Goal: Information Seeking & Learning: Check status

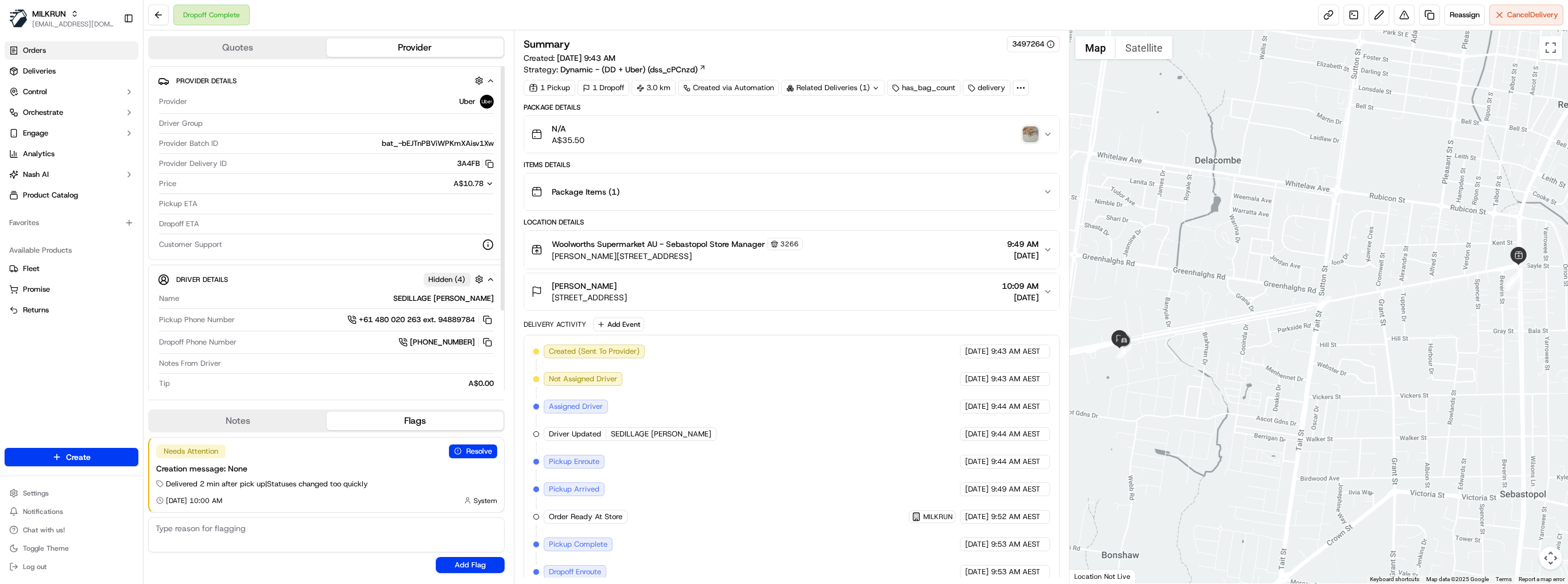
scroll to position [56, 0]
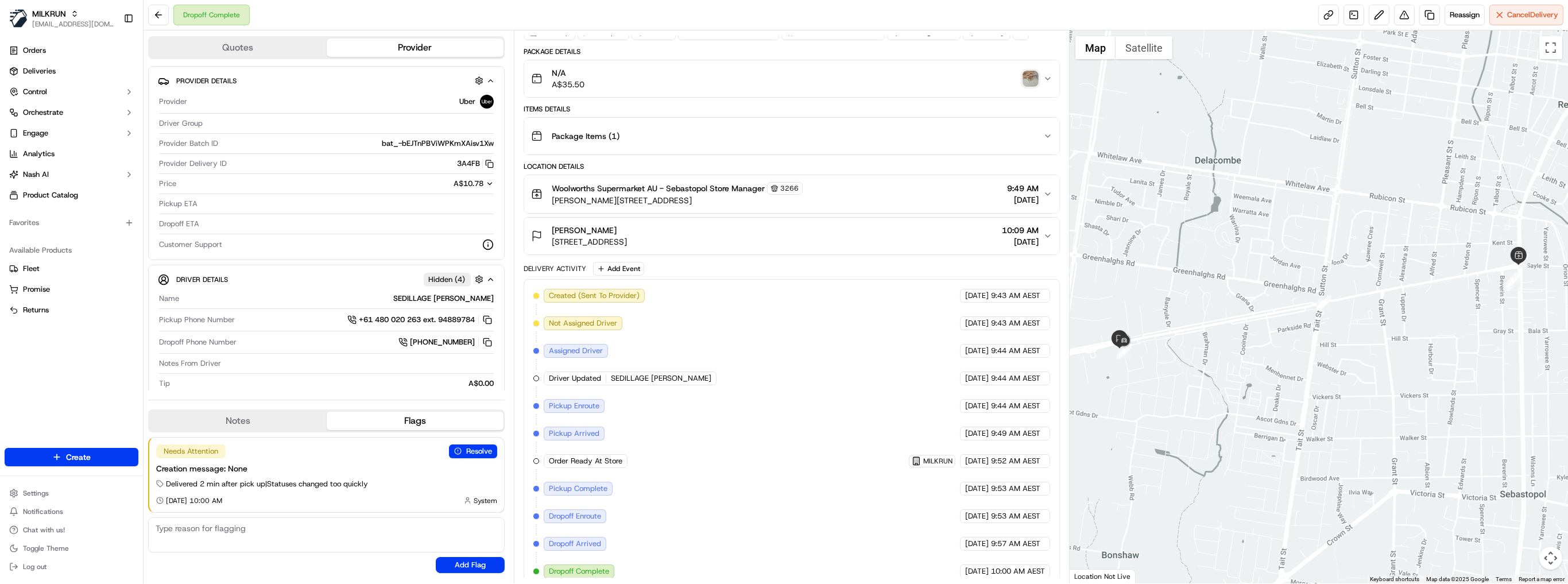
click at [55, 81] on ul "Orders Deliveries Control Orchestrate Engage Analytics [PERSON_NAME] Product Ca…" at bounding box center [72, 123] width 134 height 163
click at [55, 76] on span "Deliveries" at bounding box center [39, 72] width 33 height 11
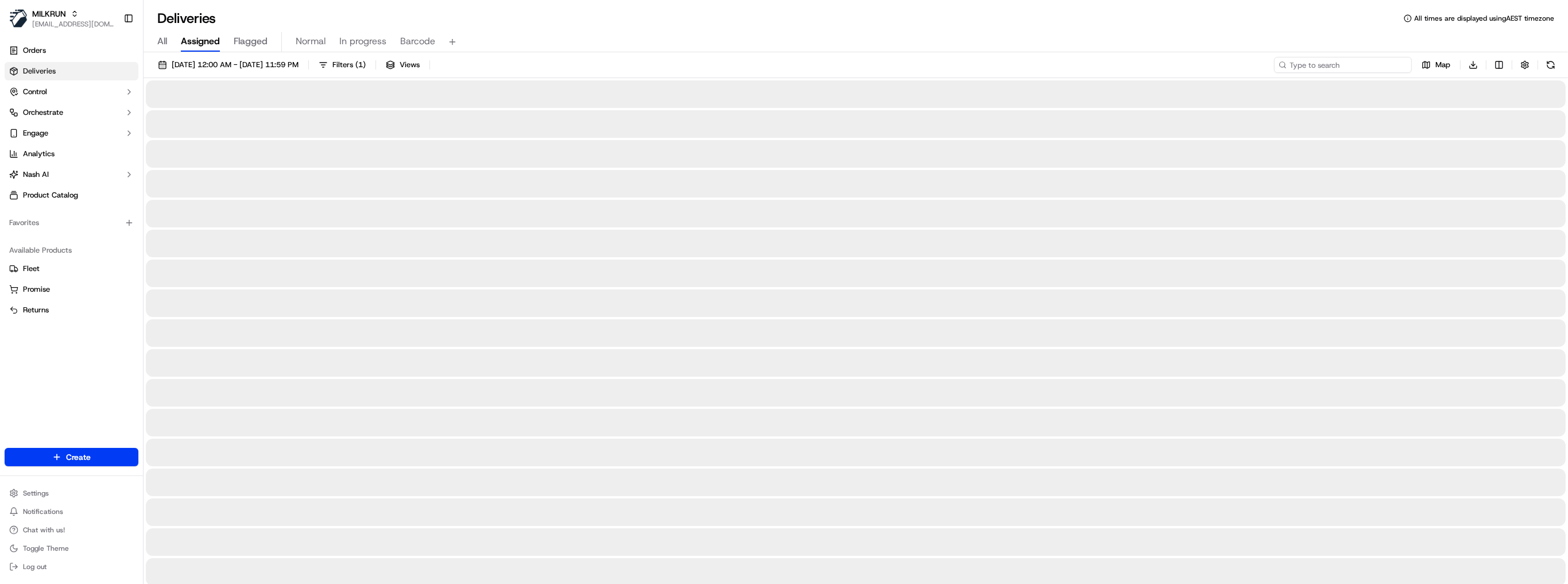
click at [1353, 67] on input at bounding box center [1342, 65] width 138 height 16
click at [1350, 63] on input at bounding box center [1342, 65] width 138 height 16
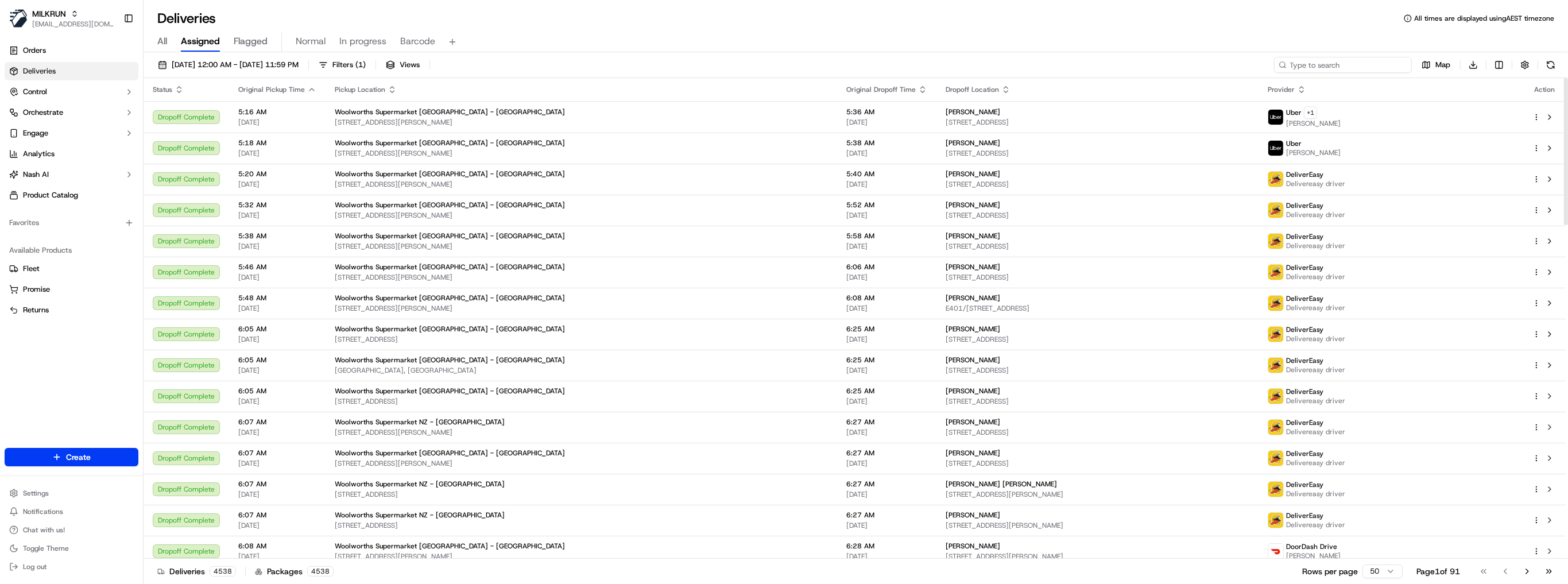
paste input "woolooware bay"
type input "woolooware bay"
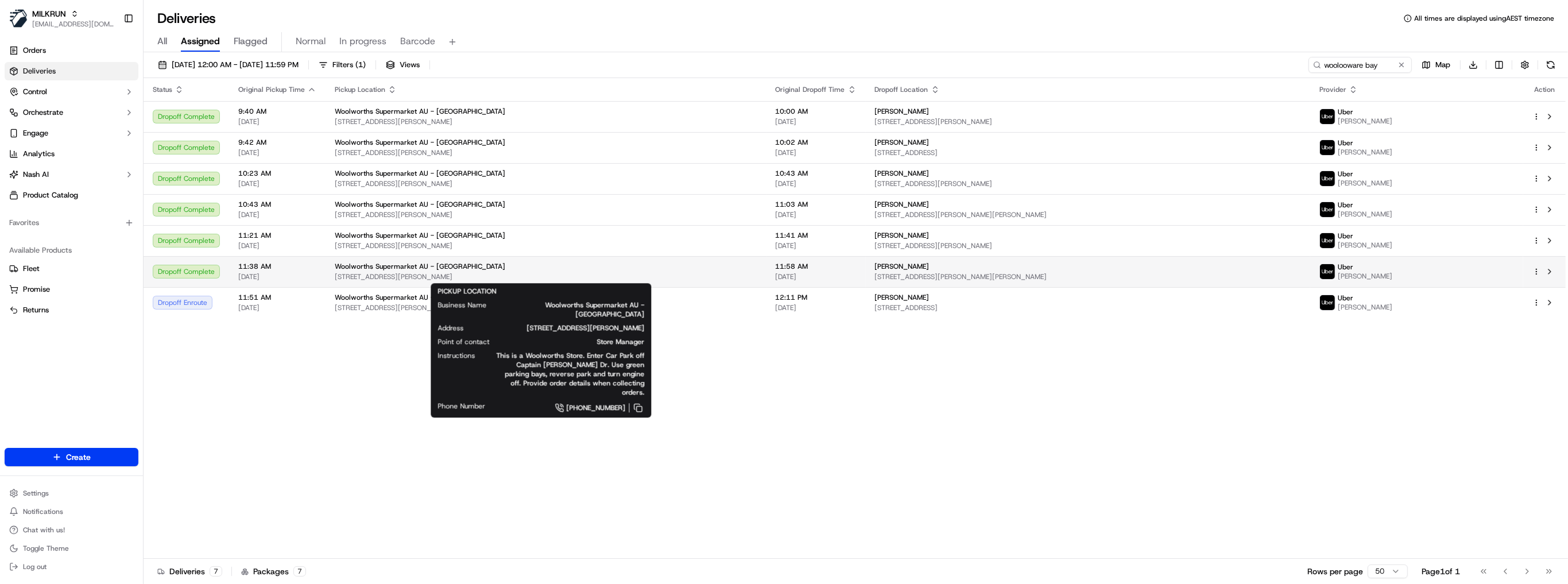
click at [402, 270] on span "Woolworths Supermarket AU - Woolooware Bay" at bounding box center [420, 266] width 170 height 9
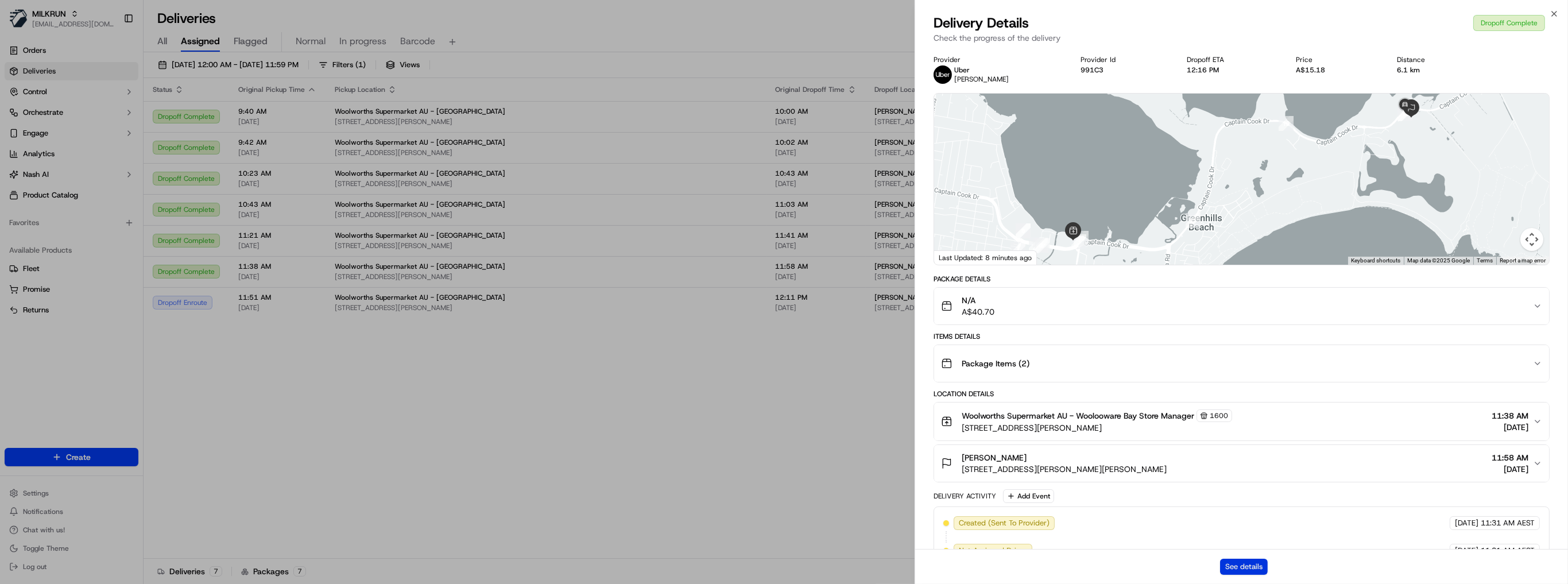
click at [1240, 563] on button "See details" at bounding box center [1243, 566] width 48 height 16
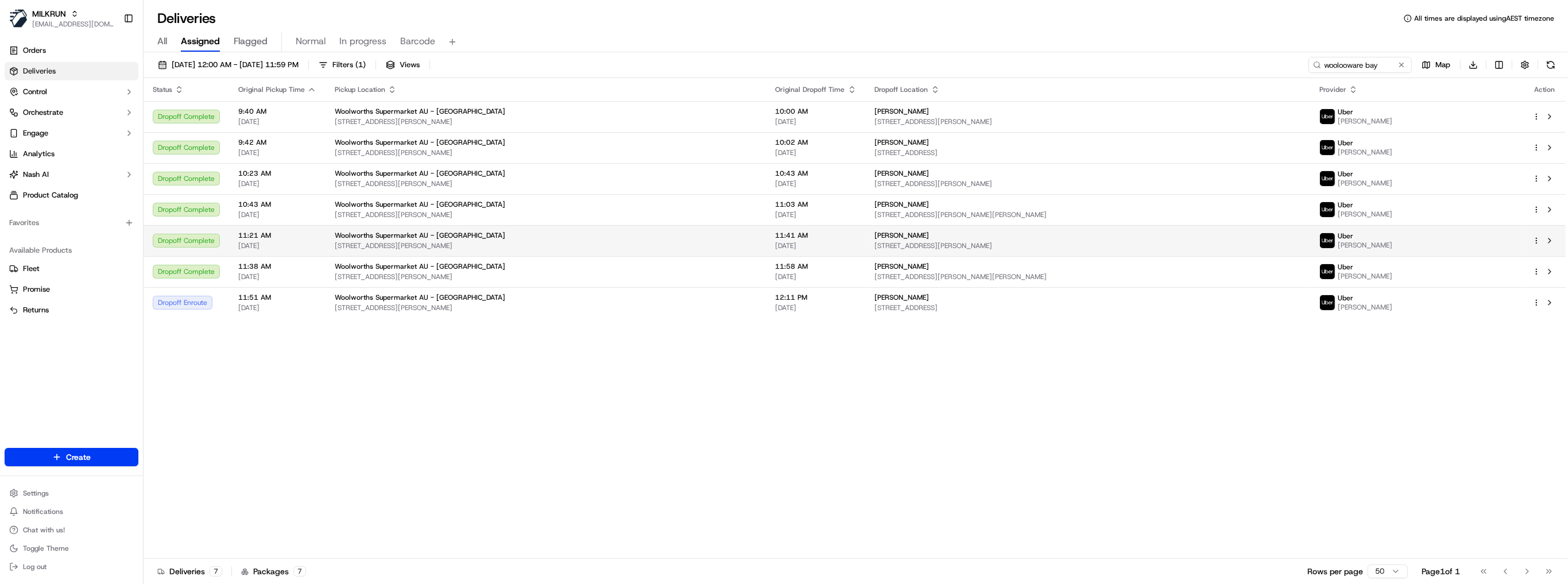
click at [514, 246] on span "455 Captain Cook Dr, Woolooware, NSW 2230, AU" at bounding box center [545, 246] width 422 height 9
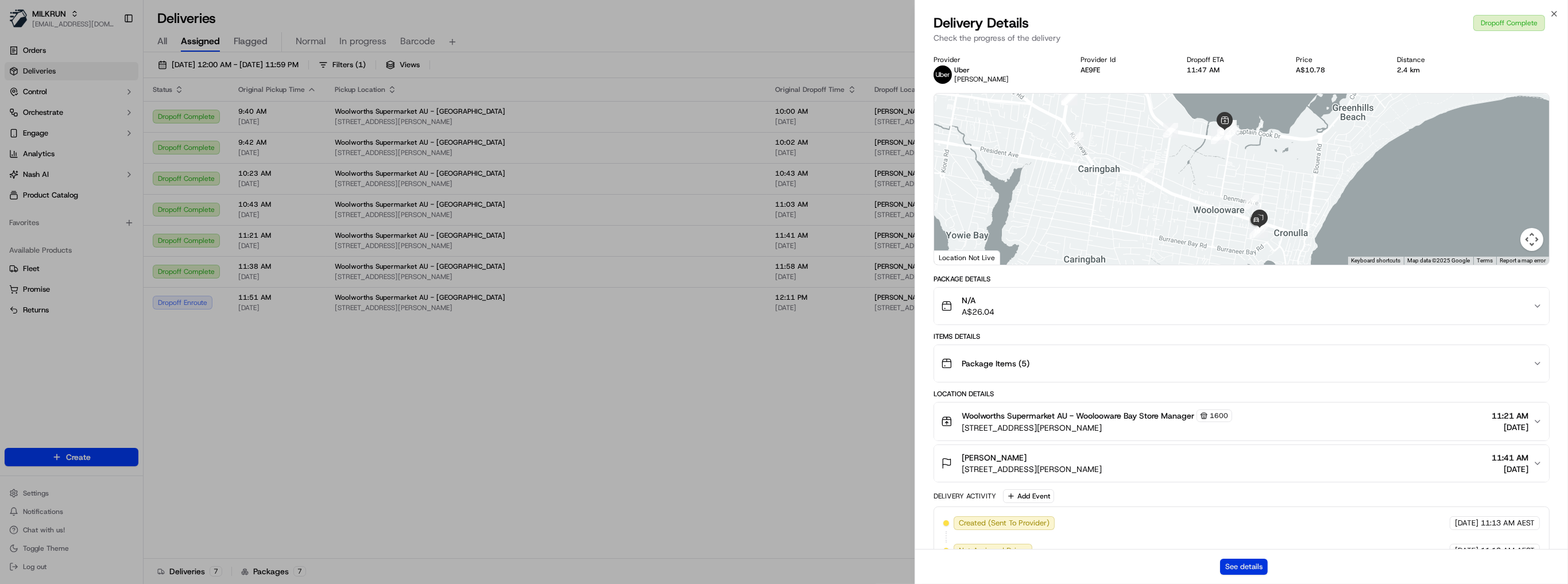
click at [1240, 567] on button "See details" at bounding box center [1243, 566] width 48 height 16
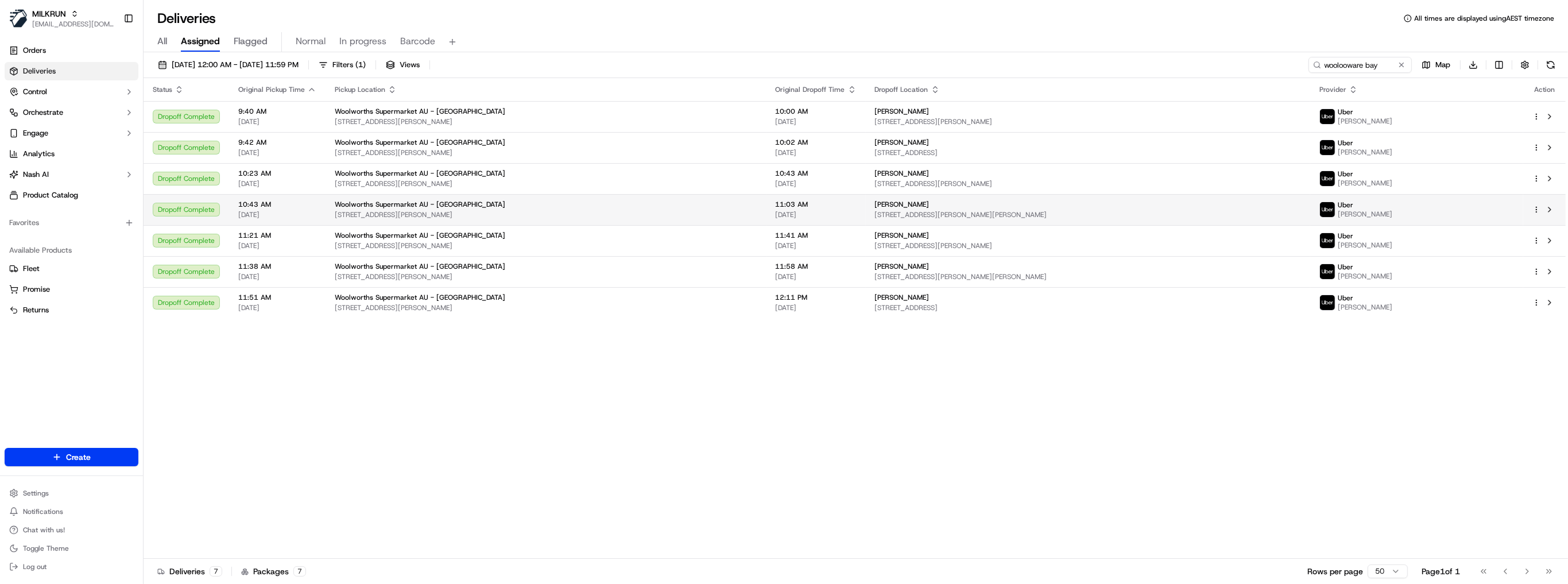
click at [376, 207] on span "Woolworths Supermarket AU - Woolooware Bay" at bounding box center [420, 205] width 170 height 9
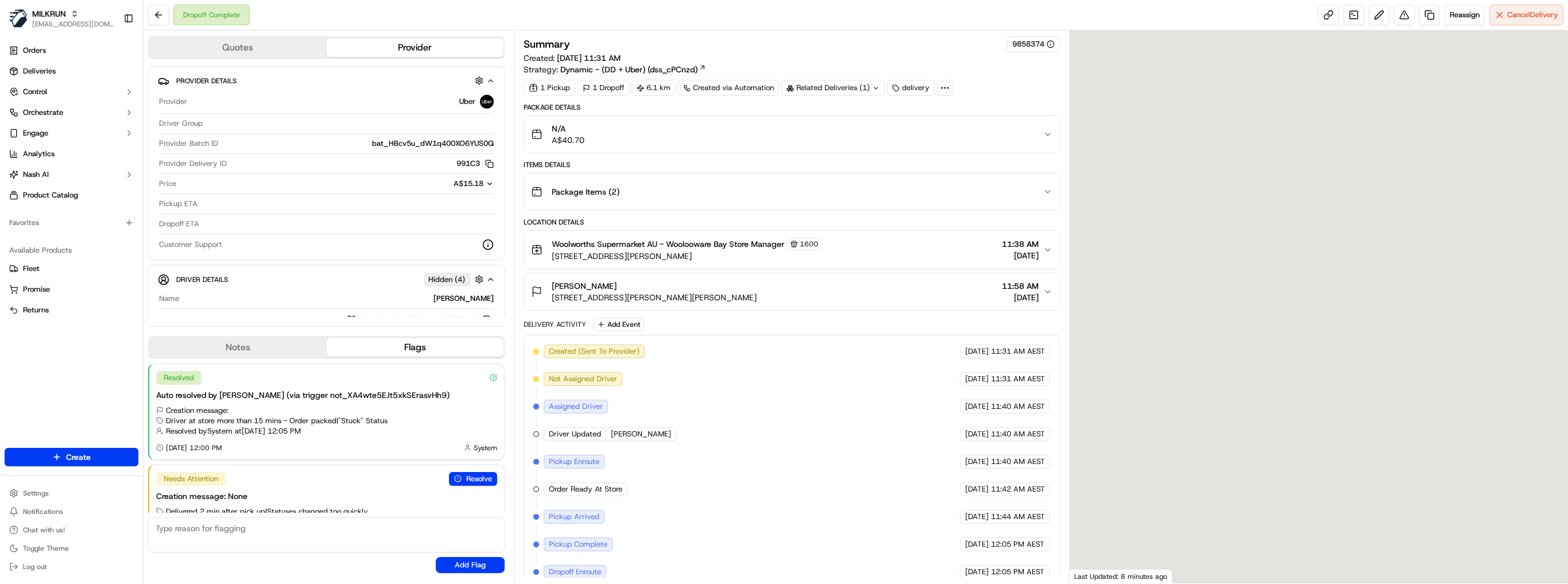
scroll to position [25, 0]
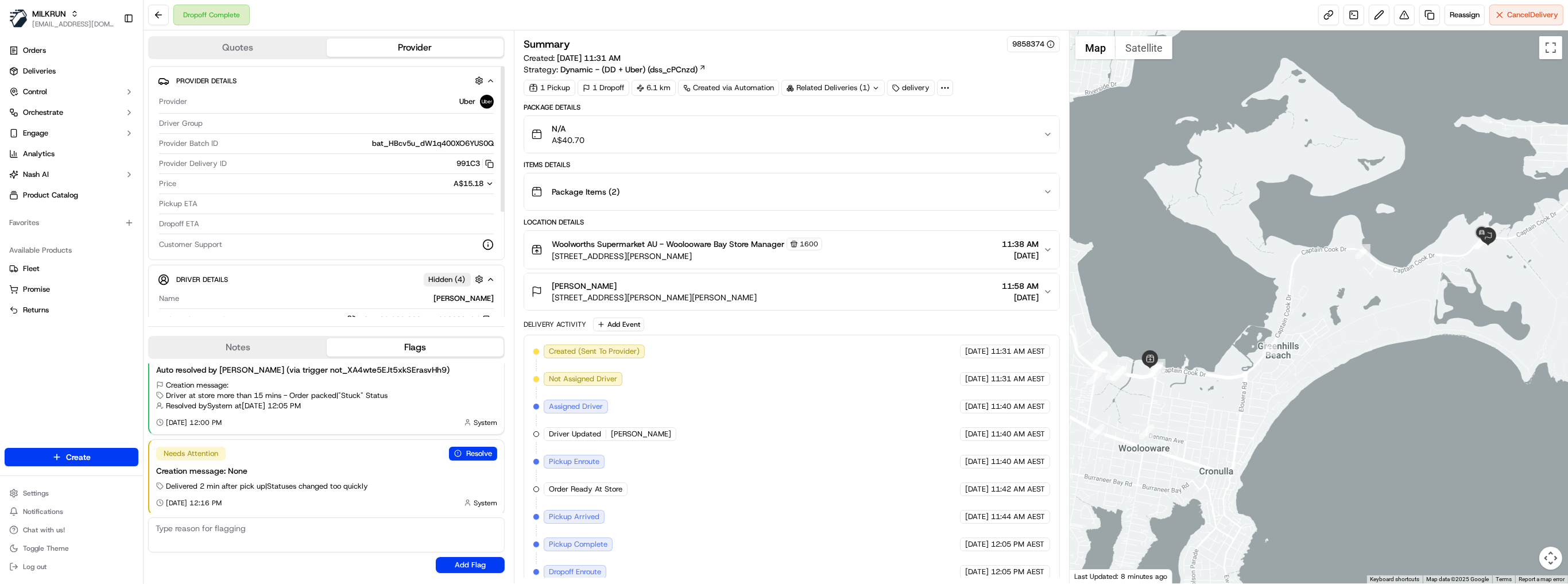
click at [405, 144] on span "bat_HBcv5u_dW1q400XO6YUS0Q" at bounding box center [433, 144] width 122 height 11
click at [383, 139] on span "bat_HBcv5u_dW1q400XO6YUS0Q" at bounding box center [433, 144] width 122 height 11
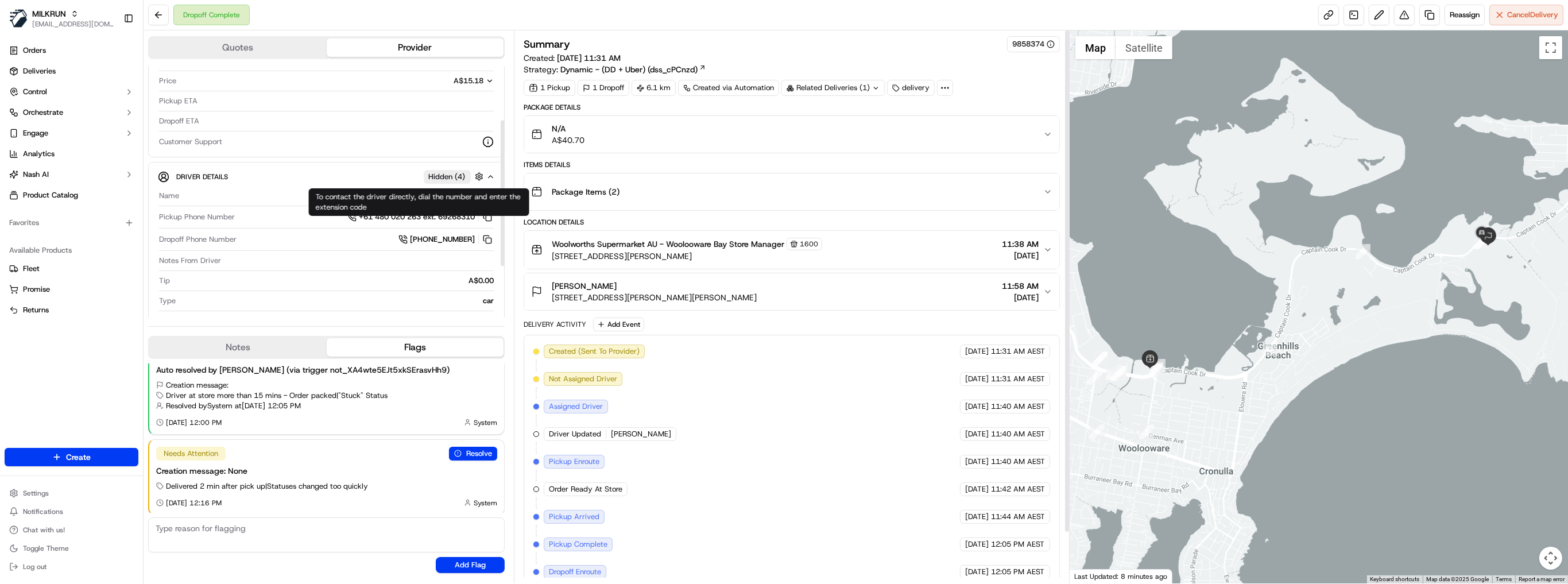
scroll to position [89, 0]
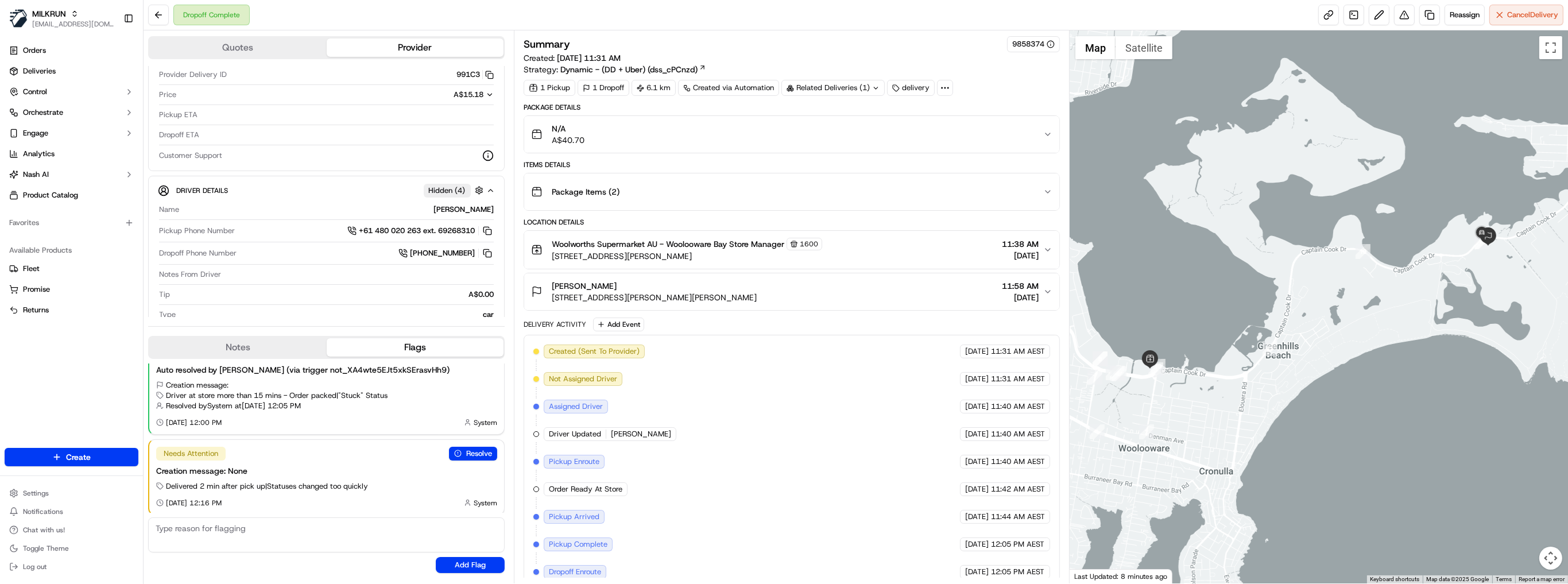
click at [832, 88] on div "Related Deliveries (1)" at bounding box center [833, 88] width 103 height 16
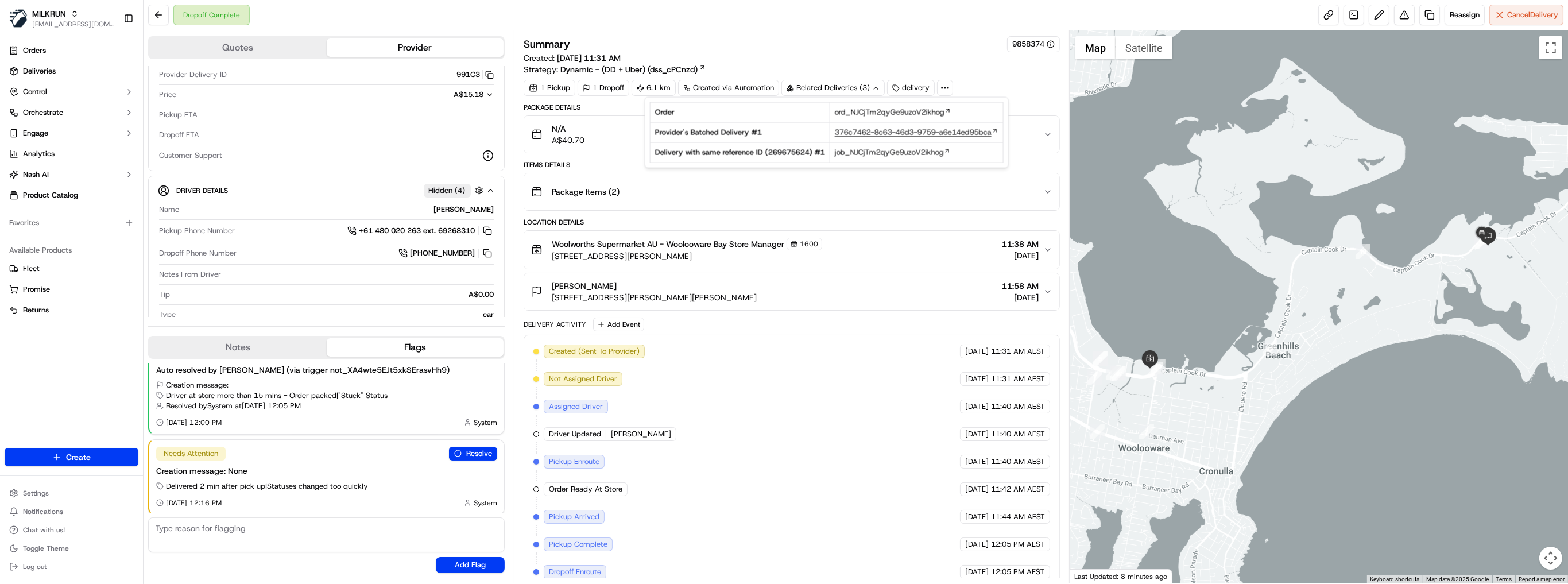
click at [888, 130] on span "376c7462-8c63-46d3-9759-a6e14ed95bca" at bounding box center [913, 133] width 157 height 11
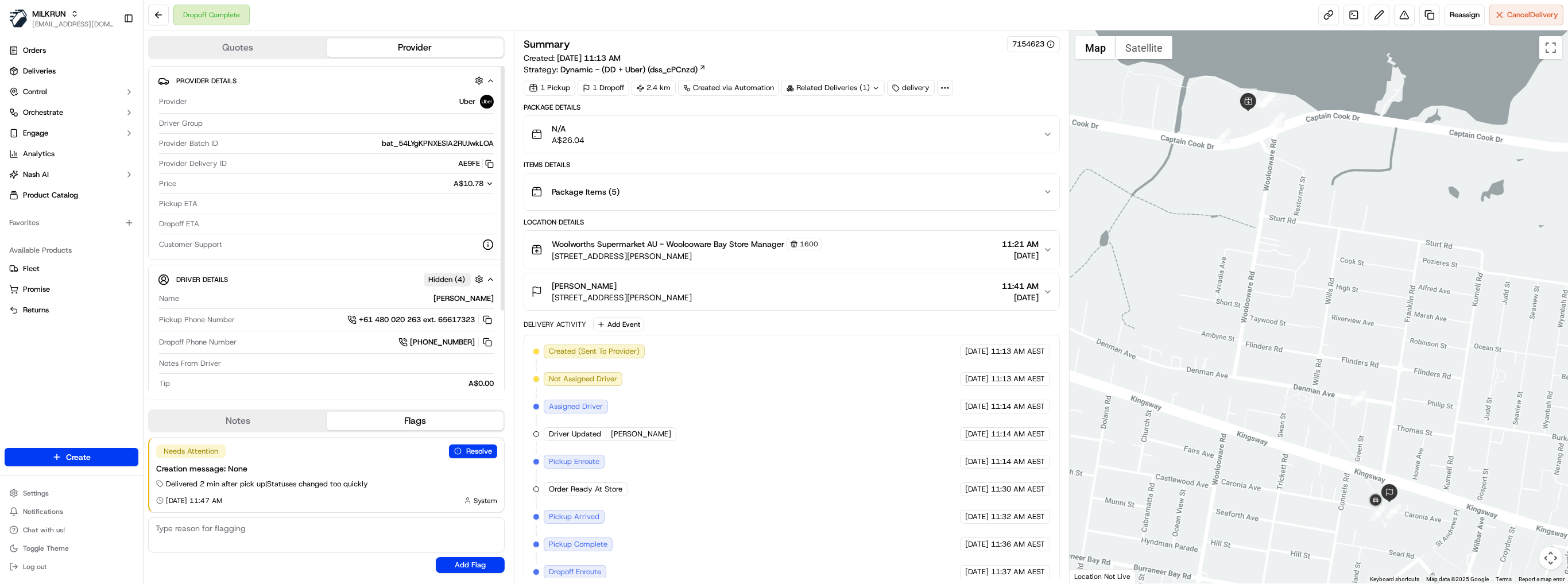
click at [856, 80] on div "Related Deliveries (1)" at bounding box center [833, 88] width 103 height 16
click at [789, 33] on div "Summary 7154623 Created: 16/09/2025 11:13 AM Strategy: Dynamic - (DD + Uber) (d…" at bounding box center [791, 307] width 555 height 554
click at [406, 142] on span "bat_54LYgKPNXESIA2RUJwkLOA" at bounding box center [437, 144] width 112 height 11
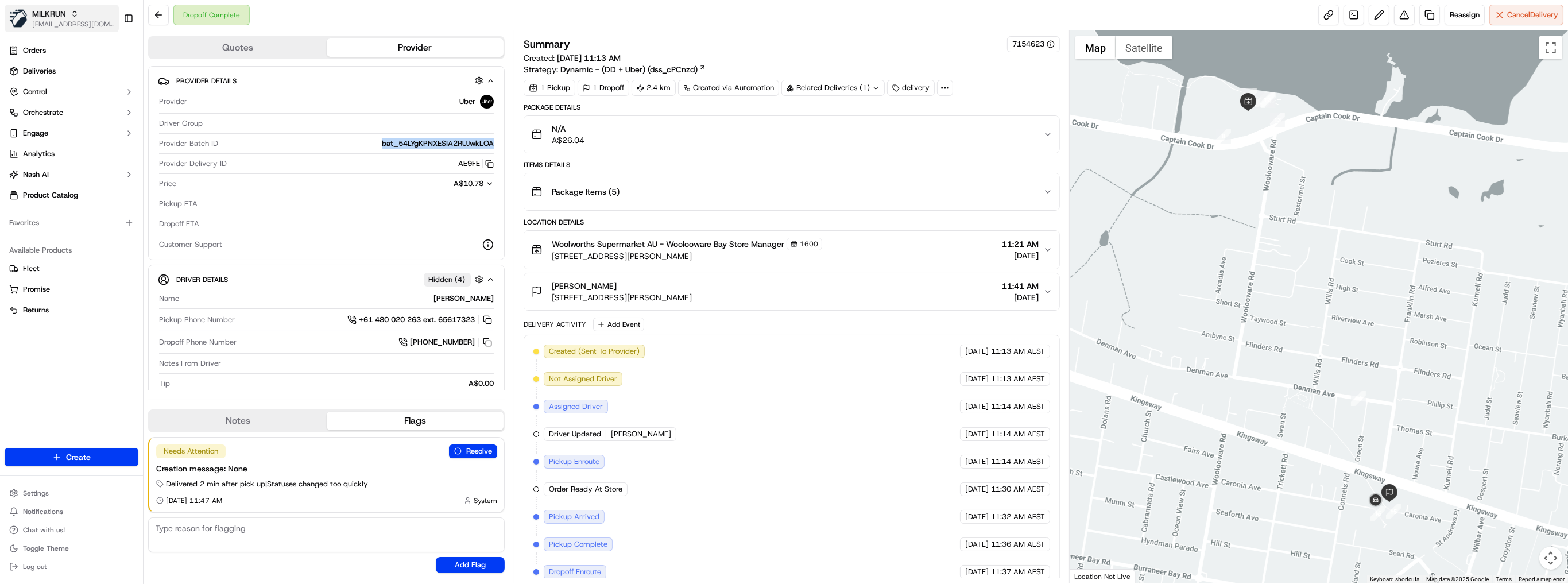
click at [54, 23] on span "[EMAIL_ADDRESS][DOMAIN_NAME]" at bounding box center [73, 24] width 82 height 9
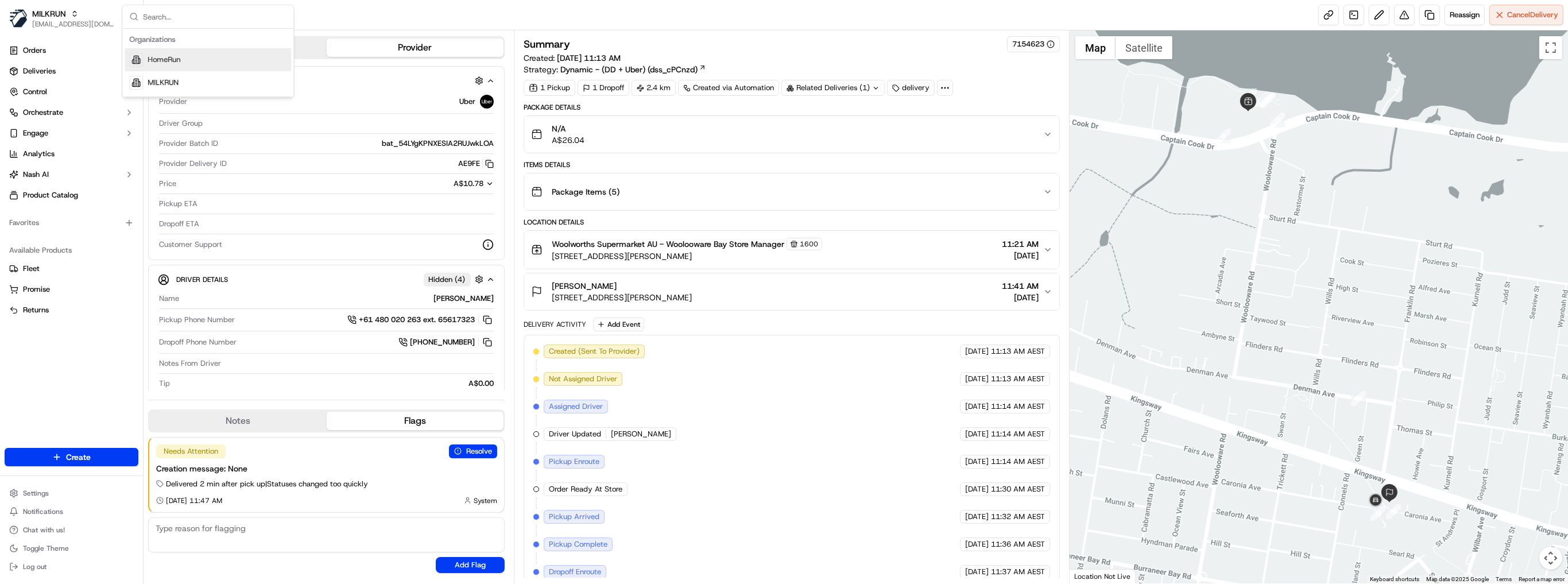
drag, startPoint x: 186, startPoint y: 81, endPoint x: 177, endPoint y: 58, distance: 24.7
click at [177, 58] on div "HomeRun MILKRUN" at bounding box center [208, 71] width 167 height 46
click at [177, 57] on span "HomeRun" at bounding box center [164, 60] width 33 height 11
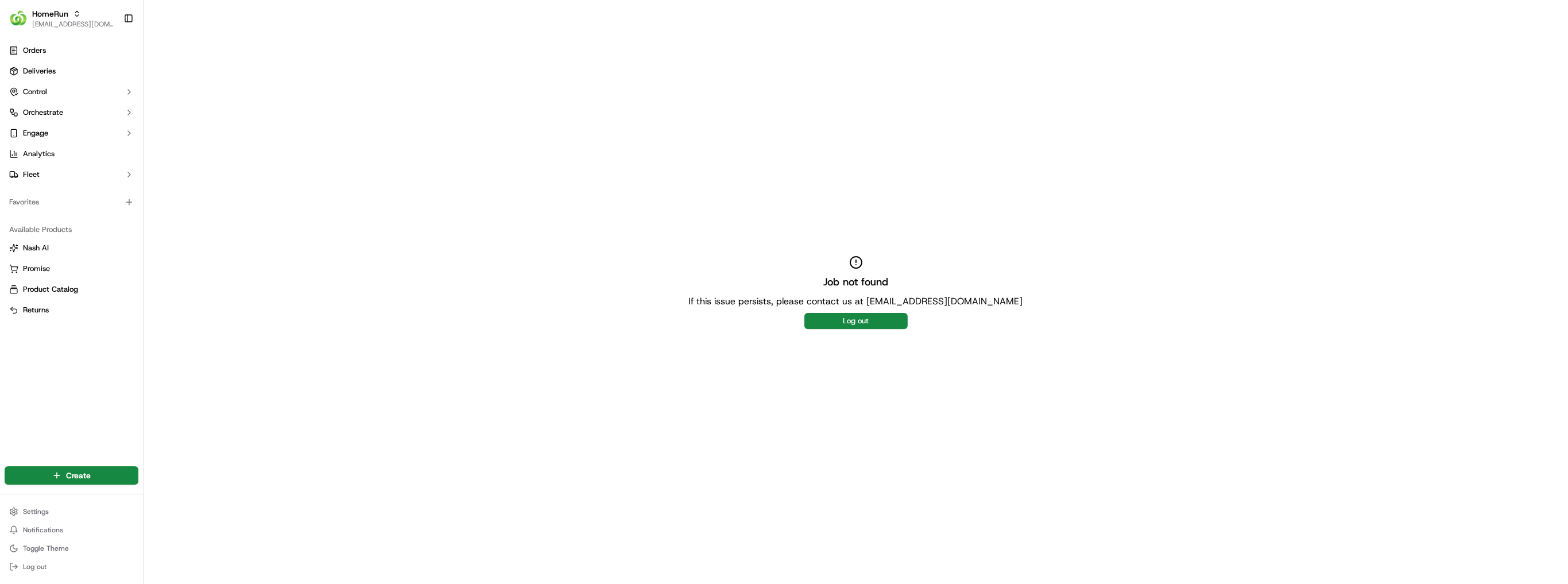
click at [33, 57] on link "Orders" at bounding box center [72, 50] width 134 height 18
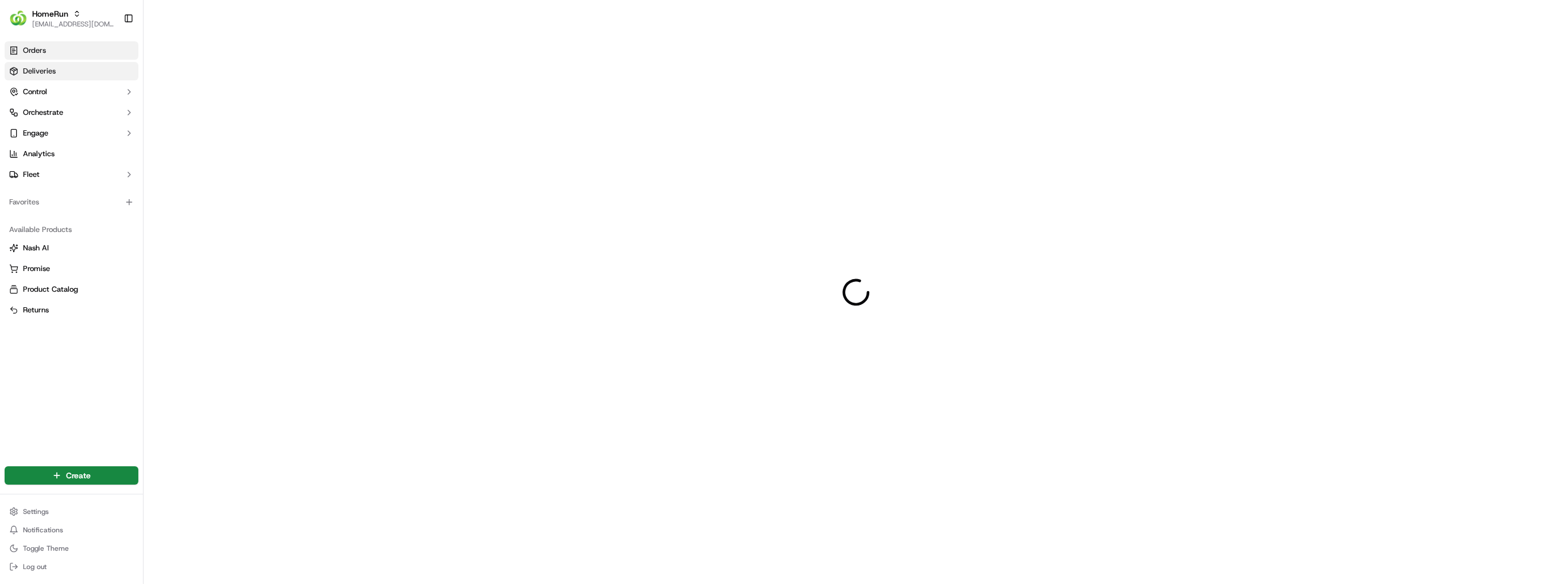
drag, startPoint x: 34, startPoint y: 62, endPoint x: 43, endPoint y: 72, distance: 13.5
click at [34, 62] on ul "Orders Deliveries Control Orchestrate Engage Analytics Fleet" at bounding box center [72, 112] width 134 height 142
click at [41, 65] on link "Deliveries" at bounding box center [72, 71] width 134 height 18
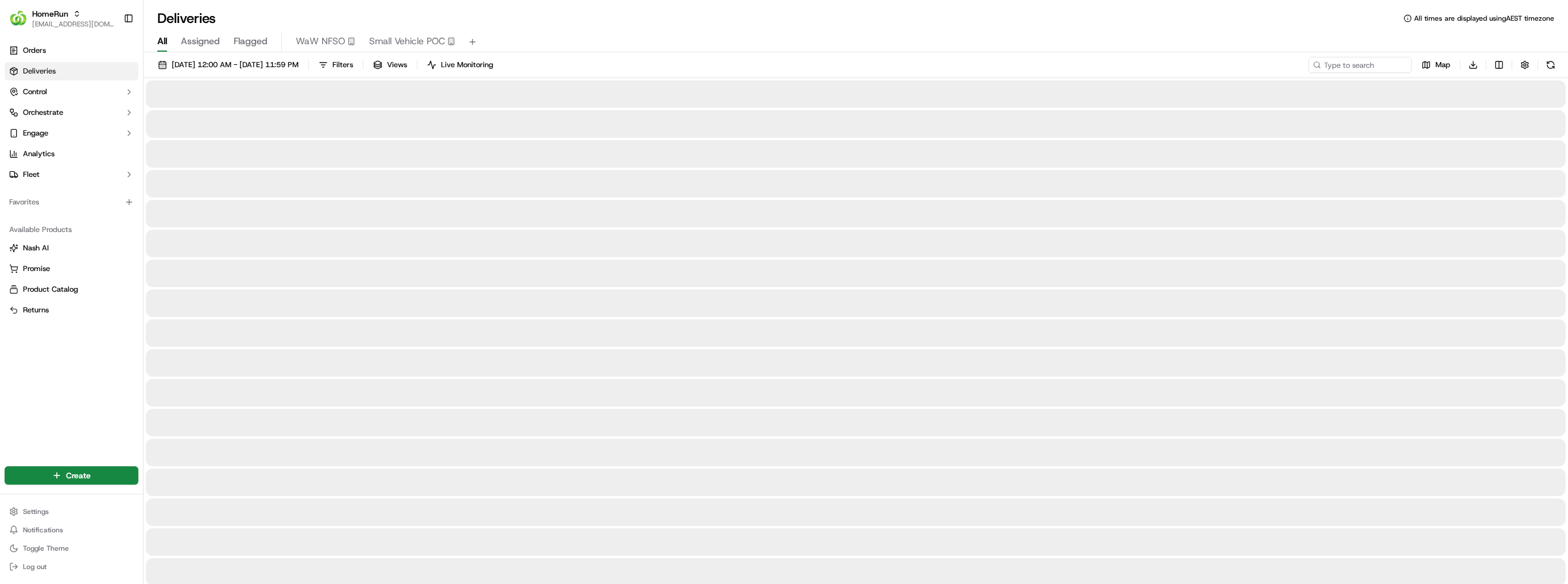
click at [44, 72] on span "Deliveries" at bounding box center [39, 72] width 33 height 11
click at [1362, 67] on input at bounding box center [1342, 65] width 138 height 16
click at [1353, 64] on input at bounding box center [1342, 65] width 138 height 16
click at [1348, 65] on input at bounding box center [1342, 65] width 138 height 16
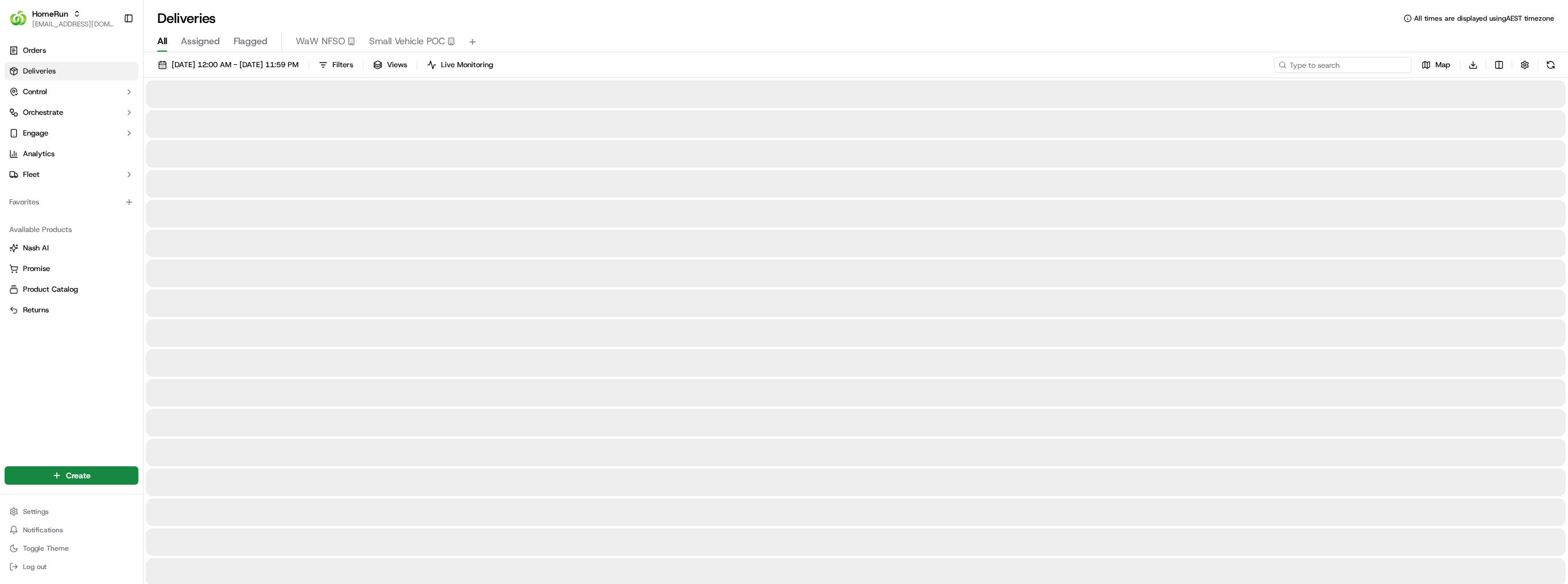
click at [1353, 65] on input at bounding box center [1342, 65] width 138 height 16
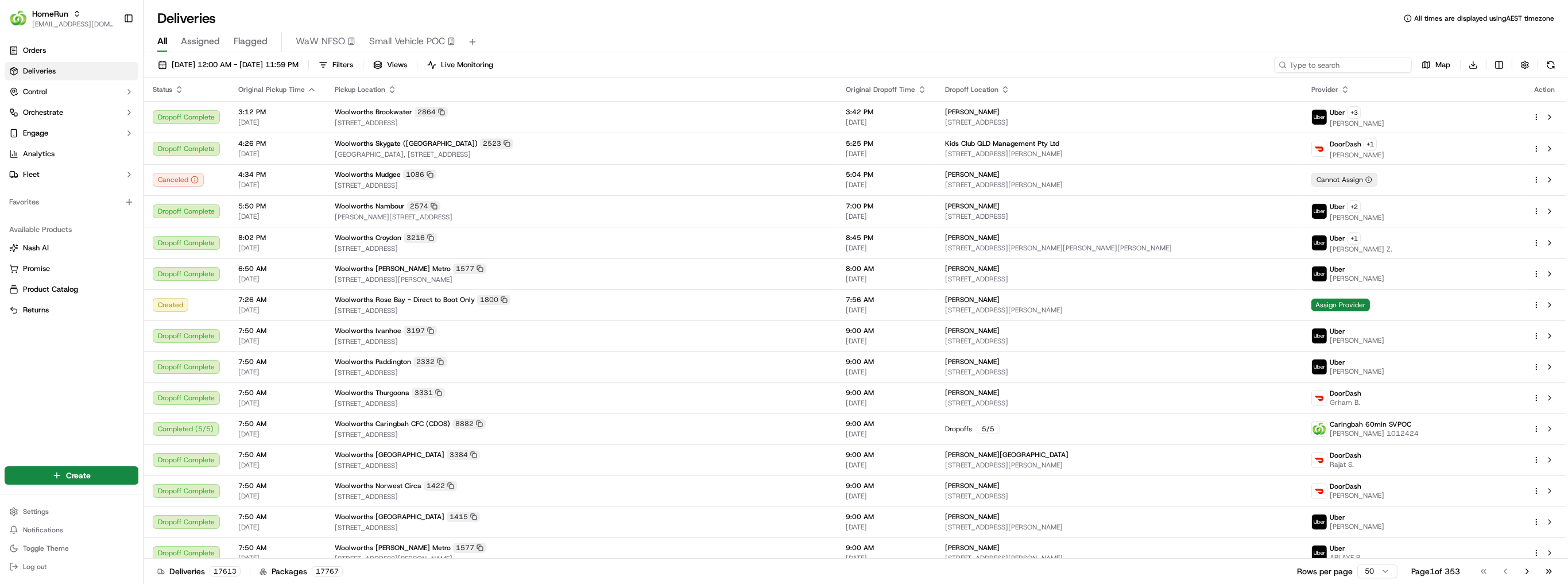
paste input "woolooware bay"
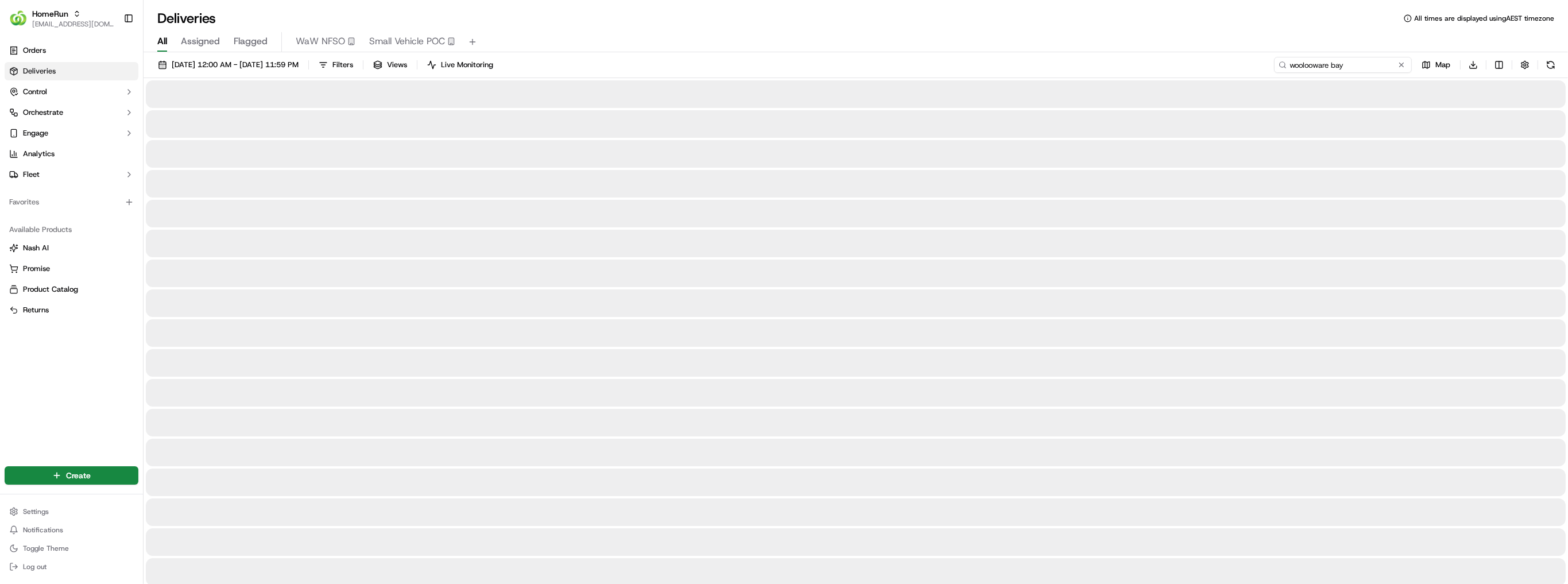
type input "woolooware bay"
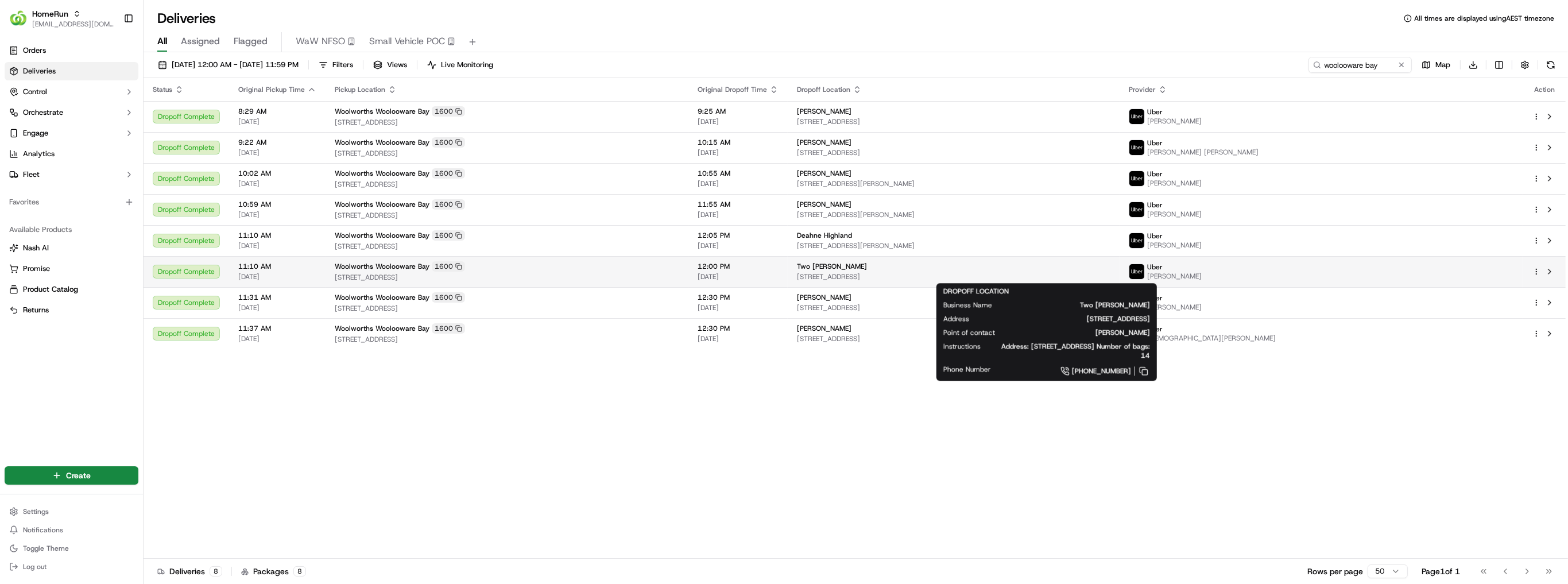
click at [1110, 268] on div "Two Summers" at bounding box center [953, 266] width 313 height 9
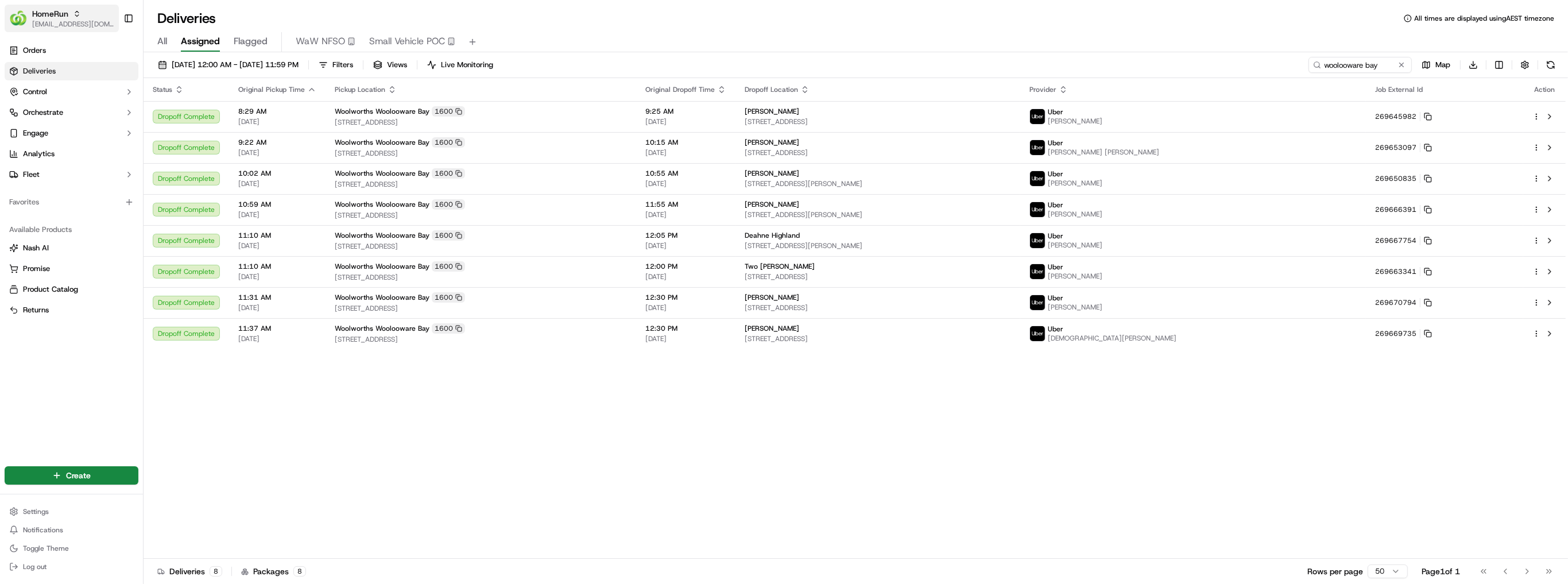
click at [49, 16] on span "HomeRun" at bounding box center [50, 14] width 37 height 11
click at [173, 81] on span "MILKRUN" at bounding box center [163, 83] width 31 height 11
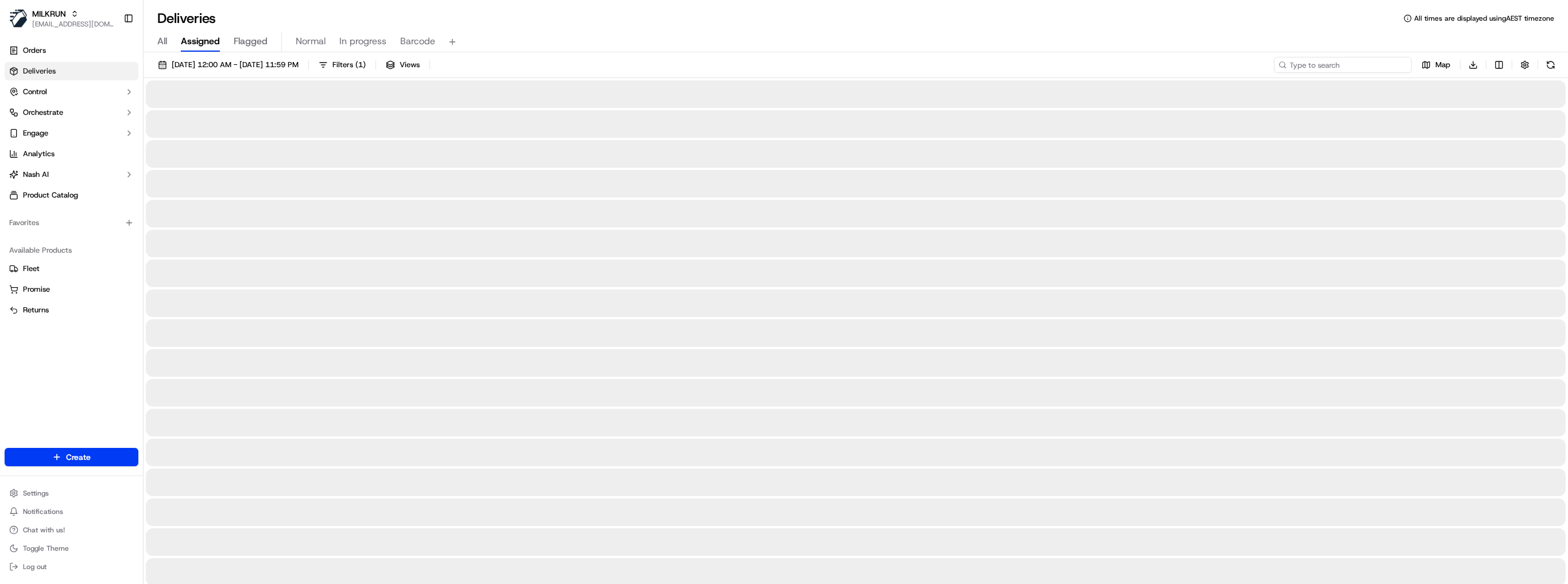
click at [1376, 66] on input at bounding box center [1342, 65] width 138 height 16
paste input "woolooware bay"
type input "woolooware bay"
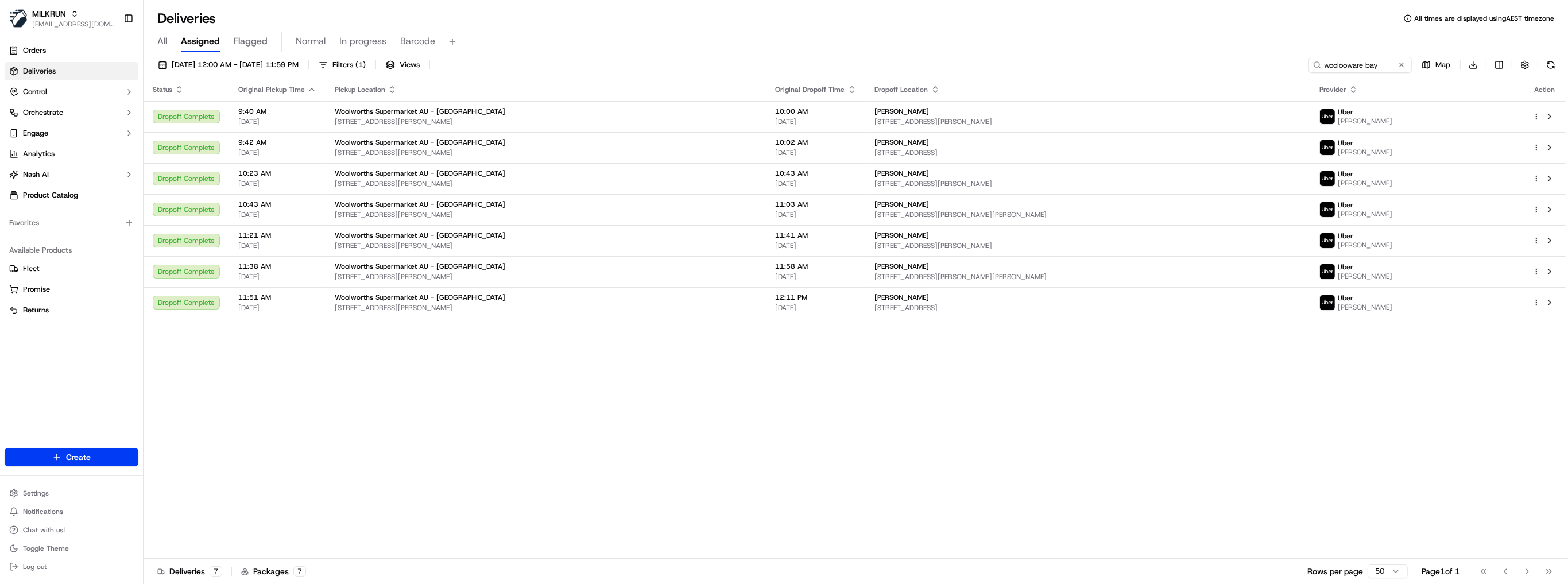
click at [512, 57] on div "16/09/2025 12:00 AM - 16/09/2025 11:59 PM Filters ( 1 ) Views woolooware bay Ma…" at bounding box center [856, 68] width 1424 height 21
click at [67, 18] on div "MILKRUN" at bounding box center [73, 14] width 82 height 11
click at [165, 59] on span "HomeRun" at bounding box center [164, 60] width 33 height 11
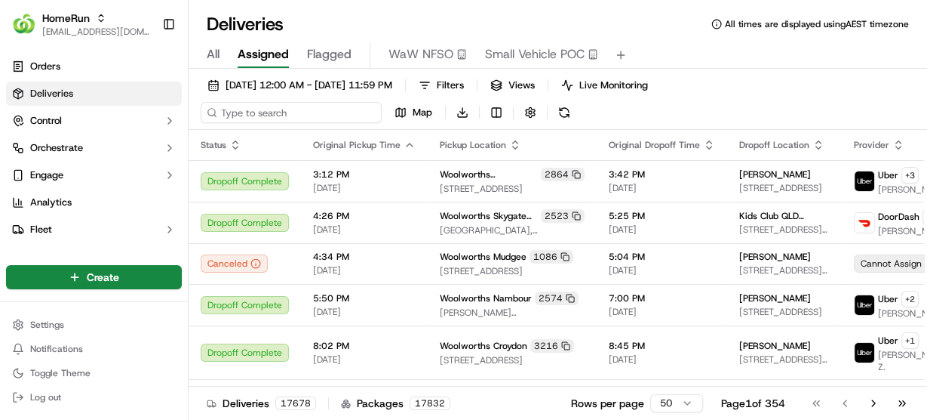
click at [249, 112] on input at bounding box center [291, 112] width 181 height 21
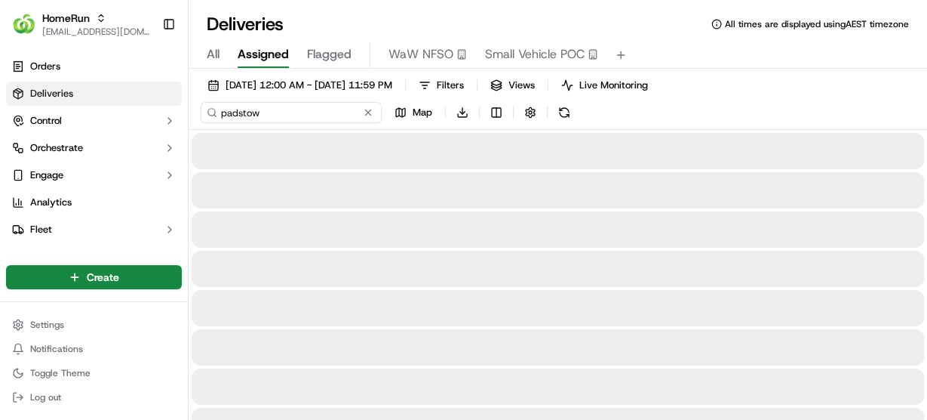
type input "padstow"
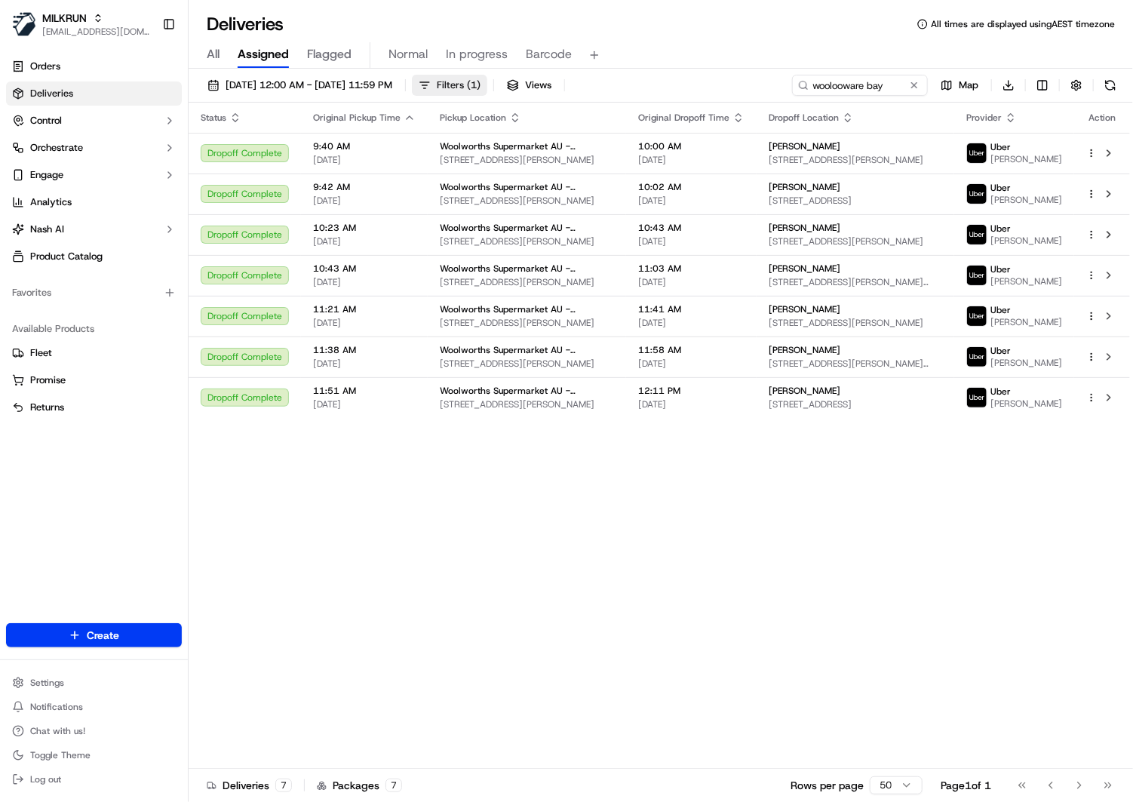
click at [481, 80] on span "( 1 )" at bounding box center [474, 85] width 14 height 14
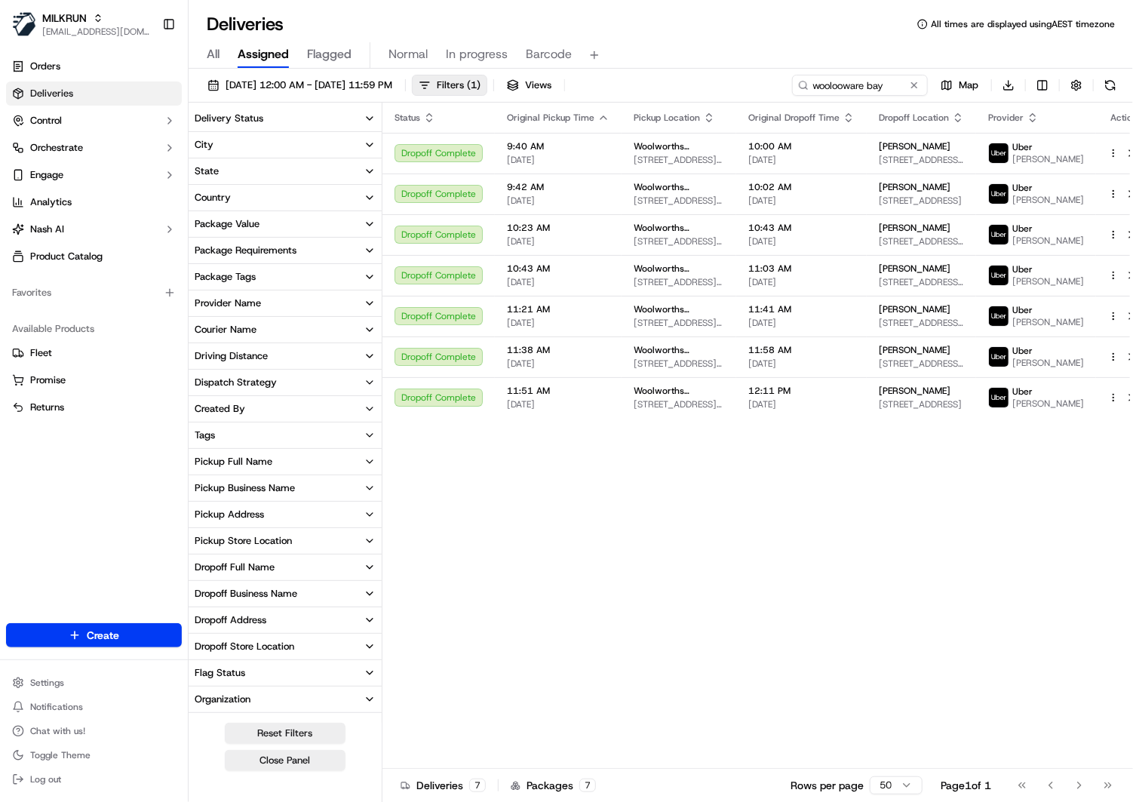
click at [260, 275] on button "Package Tags" at bounding box center [285, 277] width 193 height 26
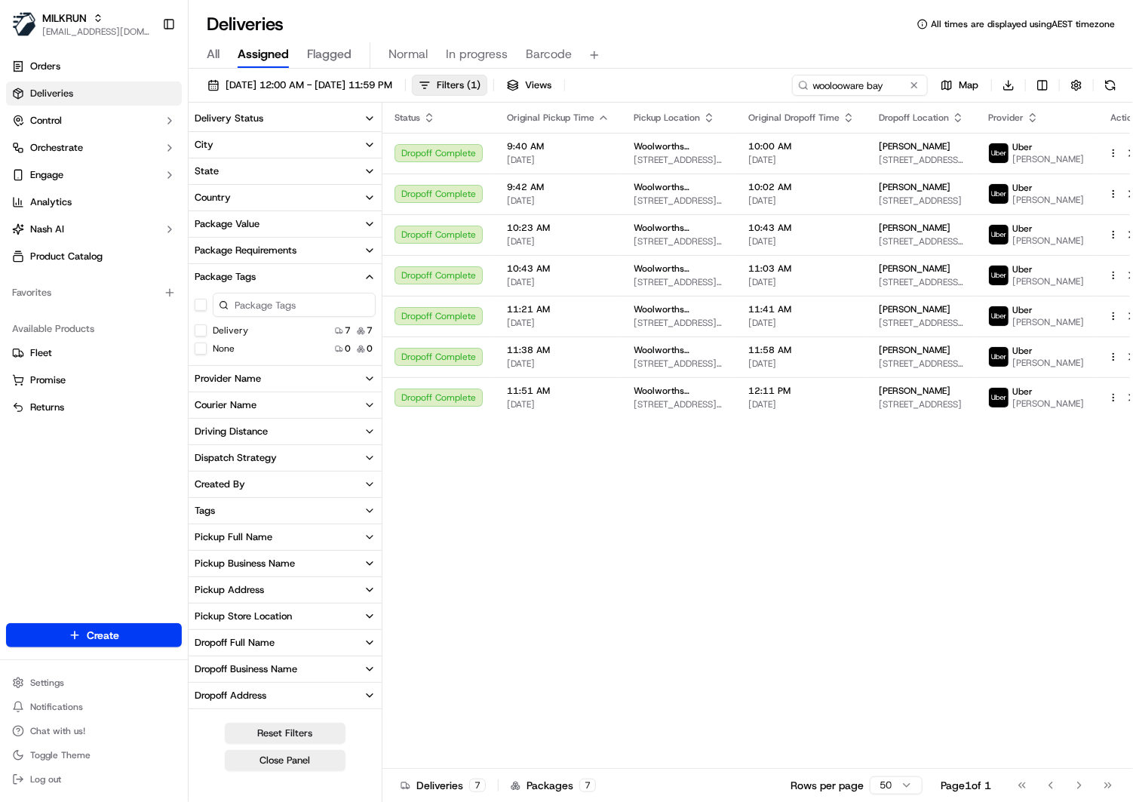
click at [260, 275] on button "Package Tags" at bounding box center [285, 277] width 193 height 26
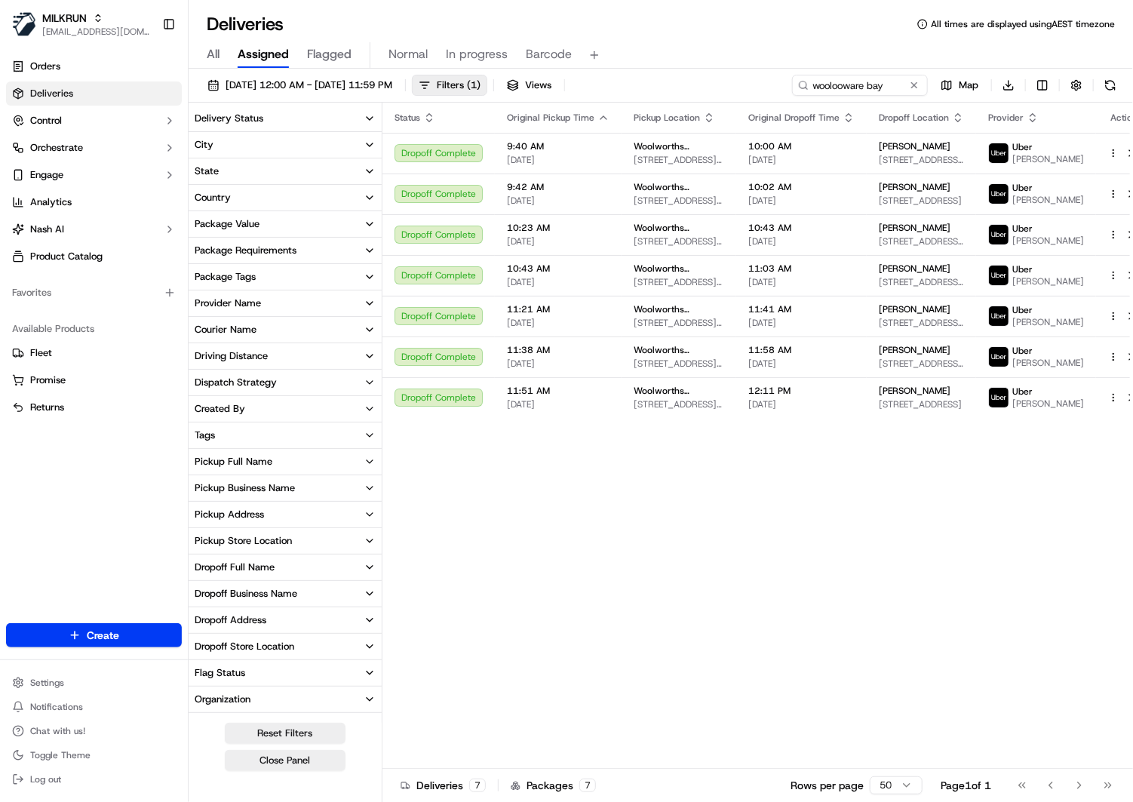
click at [238, 438] on button "Tags" at bounding box center [285, 436] width 193 height 26
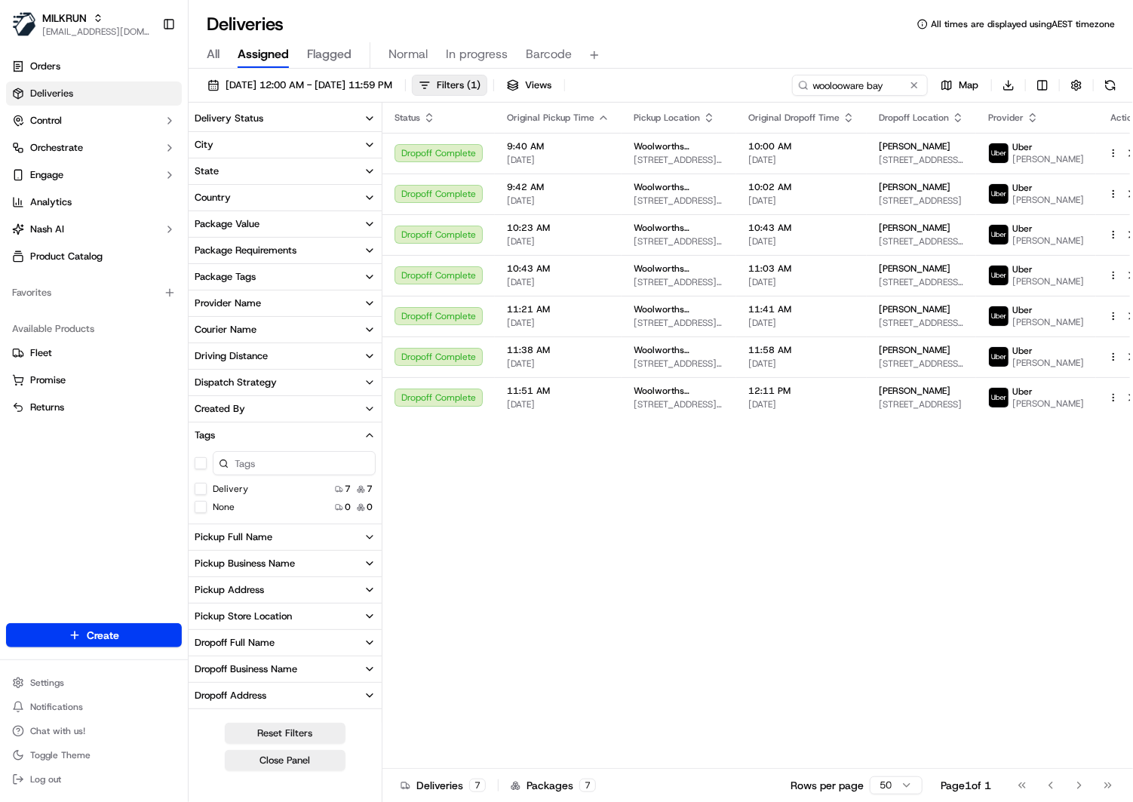
click at [242, 430] on button "Tags" at bounding box center [285, 436] width 193 height 26
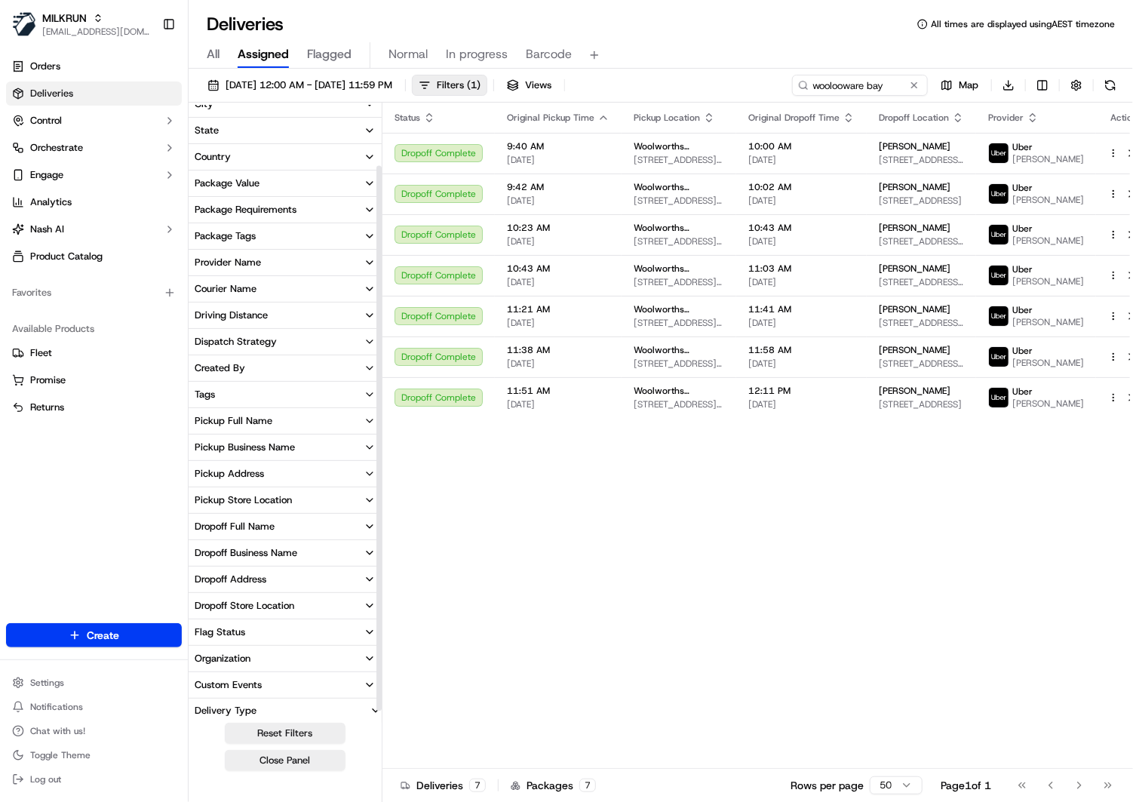
scroll to position [72, 0]
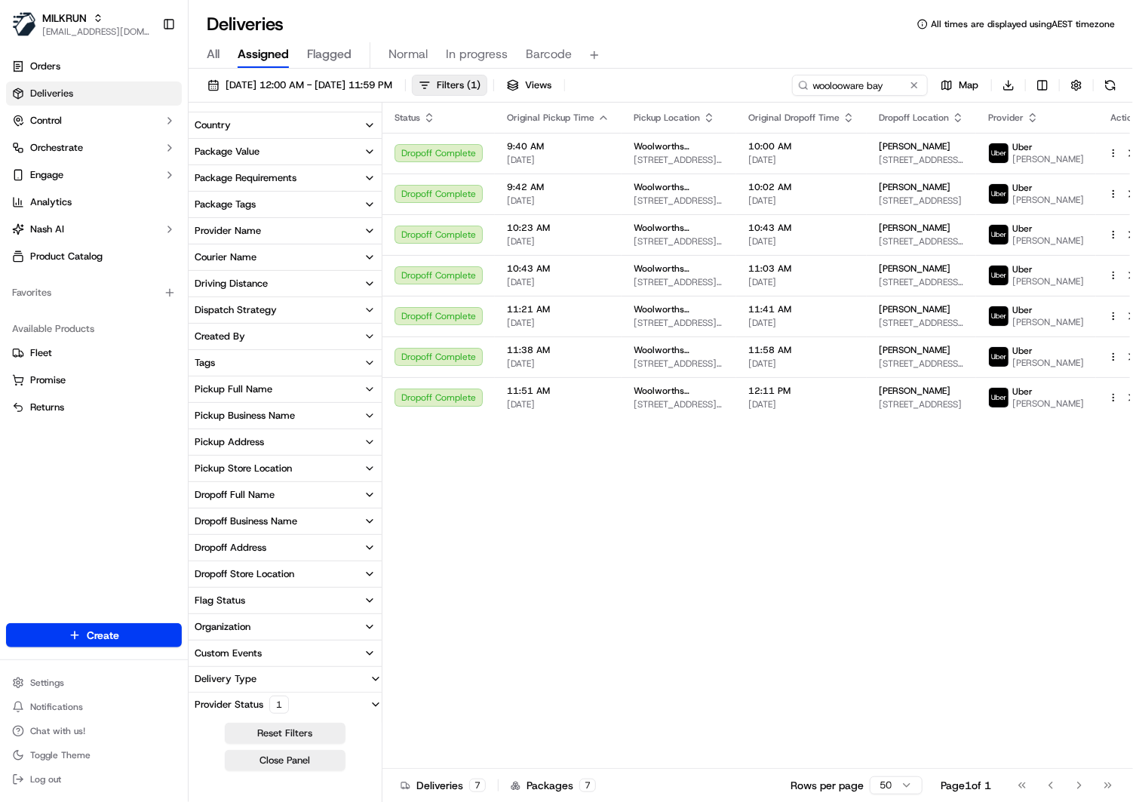
click at [300, 680] on button "Delivery Type" at bounding box center [285, 679] width 193 height 24
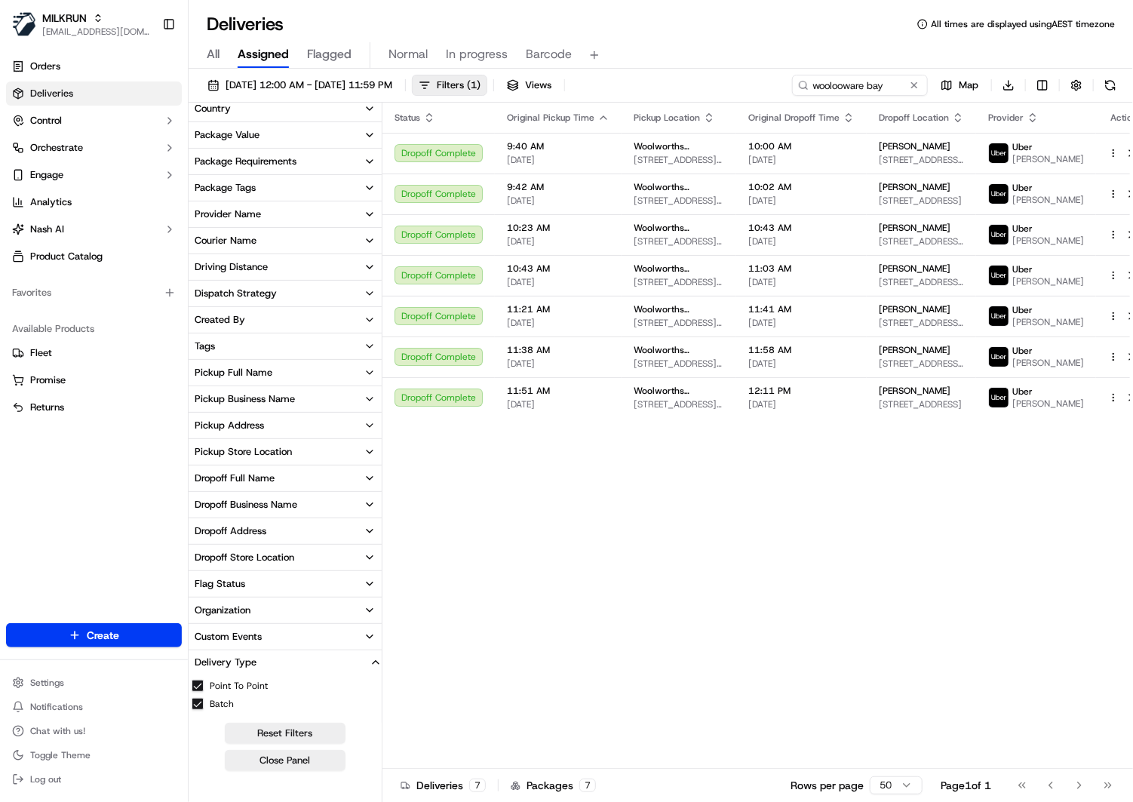
scroll to position [118, 0]
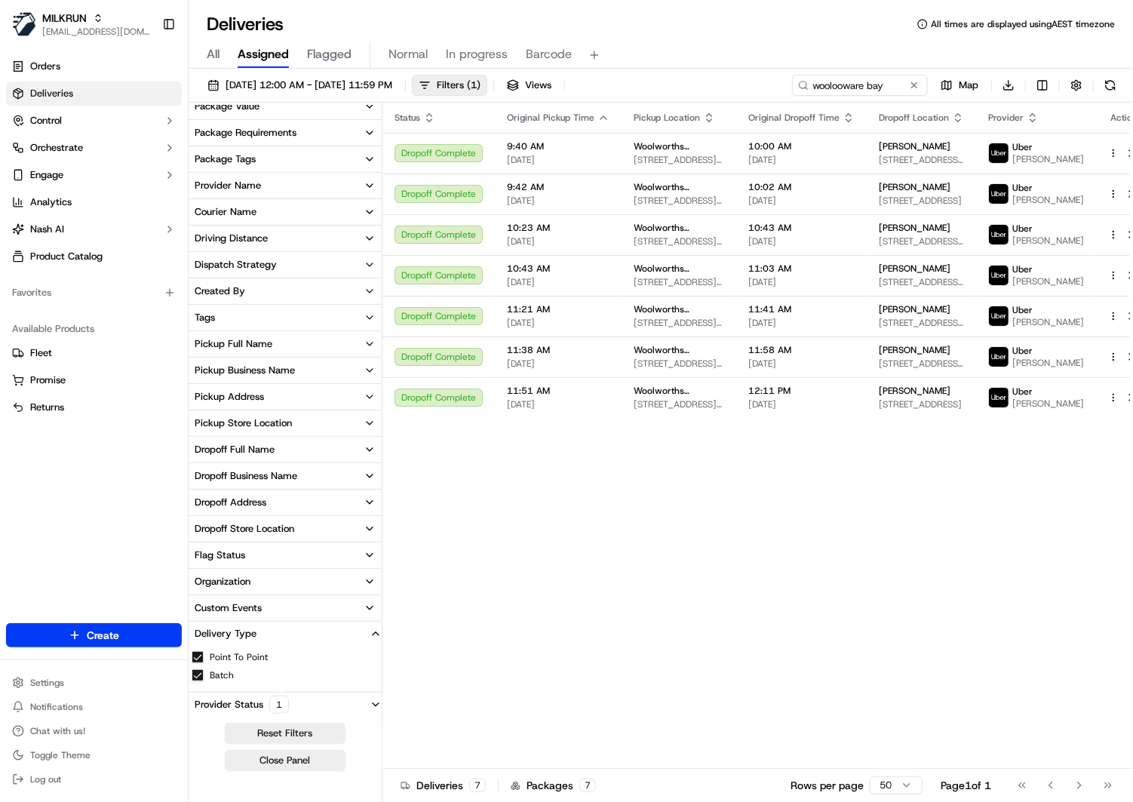
click at [203, 656] on button "Point To Point" at bounding box center [198, 657] width 12 height 12
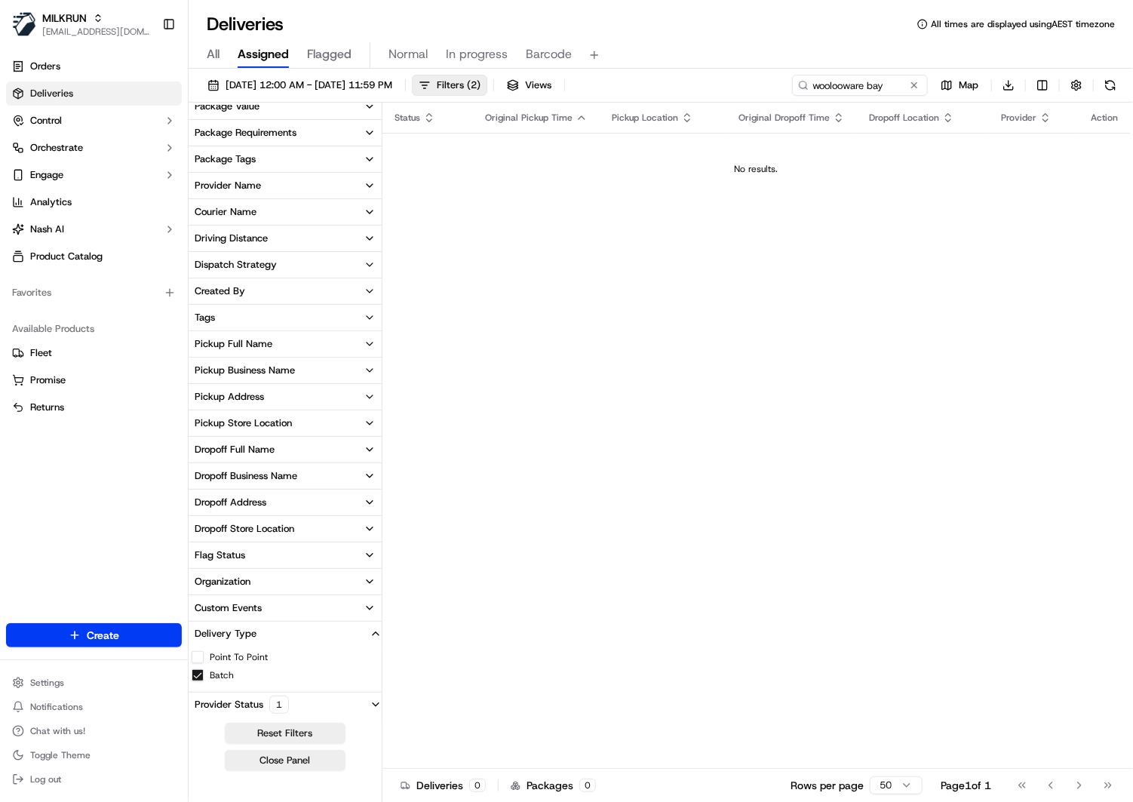
click at [702, 75] on div "16/09/2025 12:00 AM - 16/09/2025 11:59 PM Filters ( 2 ) Views woolooware bay Ma…" at bounding box center [661, 89] width 945 height 28
click at [218, 659] on label "Point To Point" at bounding box center [239, 657] width 58 height 12
click at [204, 659] on button "Point To Point" at bounding box center [198, 657] width 12 height 12
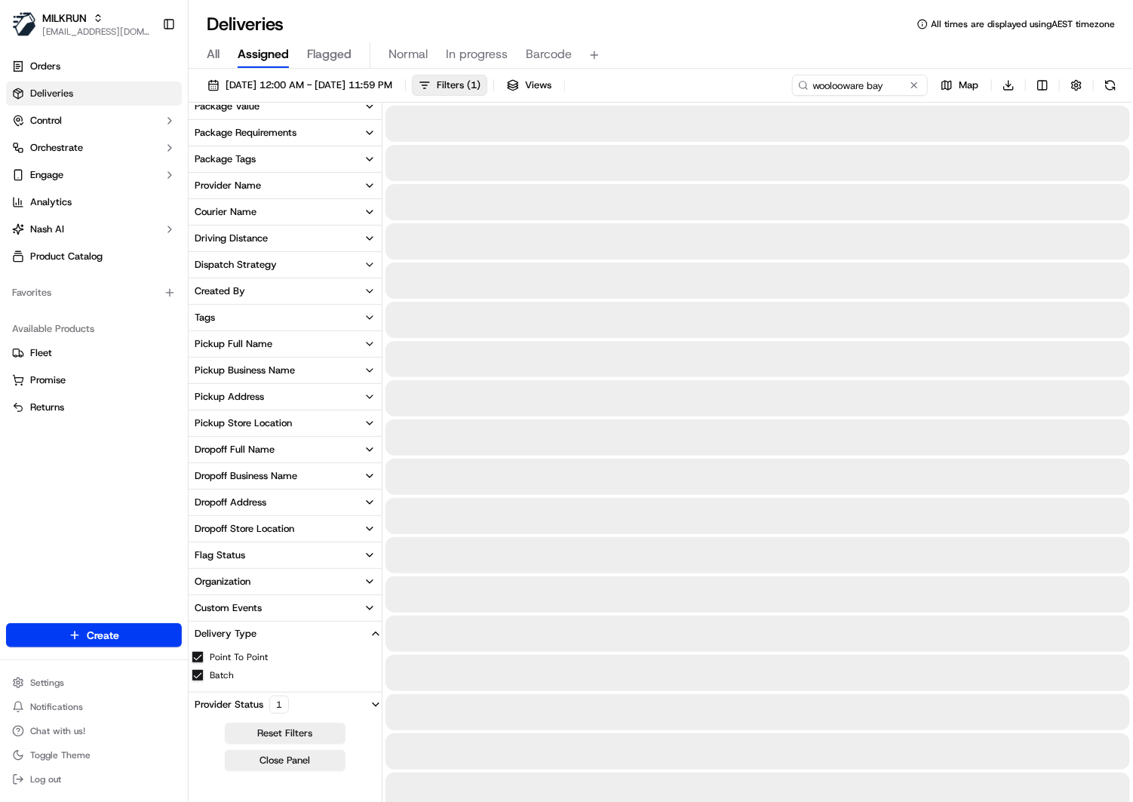
click at [723, 43] on div "All Assigned Flagged Normal In progress Barcode" at bounding box center [661, 55] width 945 height 26
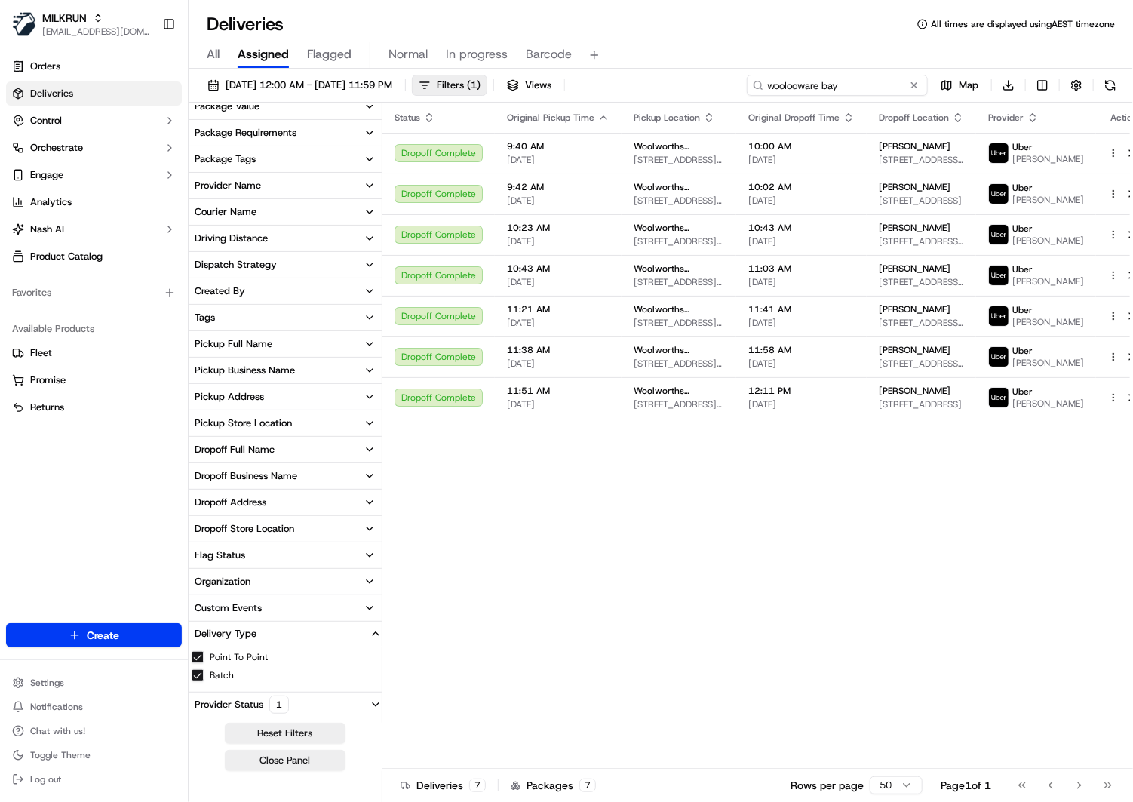
click at [838, 85] on input "woolooware bay" at bounding box center [837, 85] width 181 height 21
click at [866, 81] on input "woolooware bay" at bounding box center [837, 85] width 181 height 21
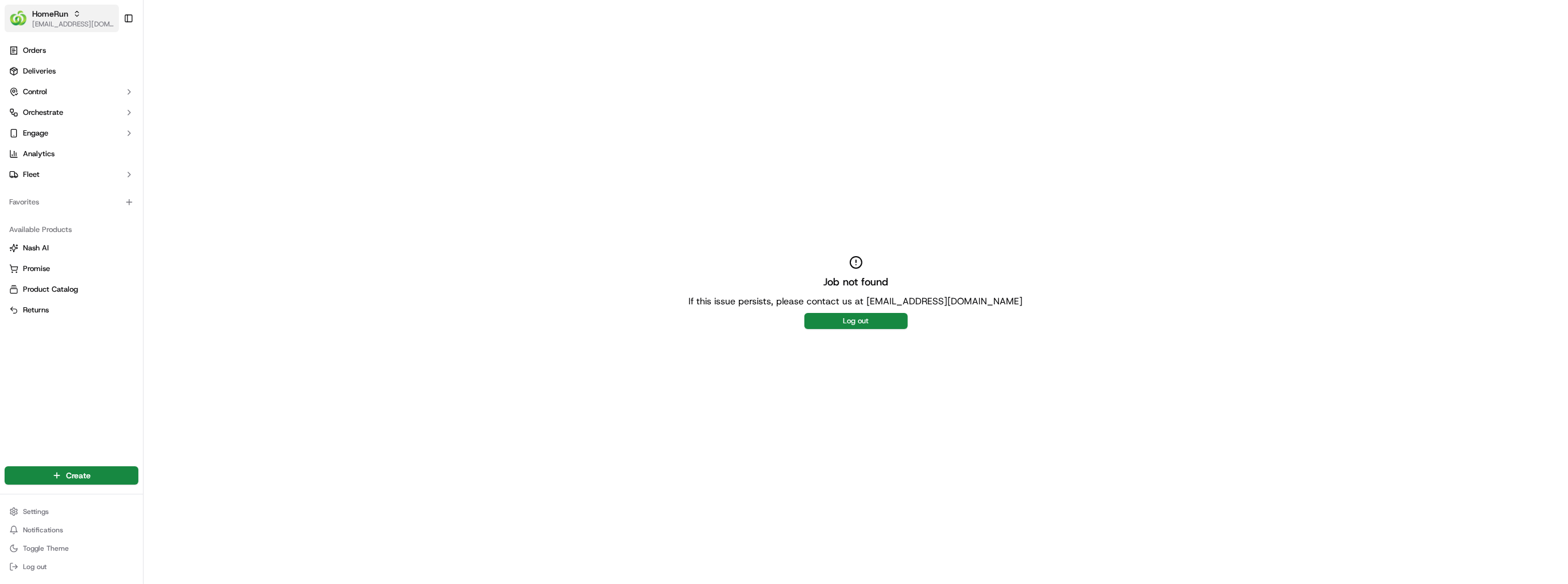
click at [39, 5] on button "HomeRun [EMAIL_ADDRESS][DOMAIN_NAME]" at bounding box center [62, 18] width 114 height 27
click at [196, 80] on div "MILKRUN" at bounding box center [208, 83] width 167 height 23
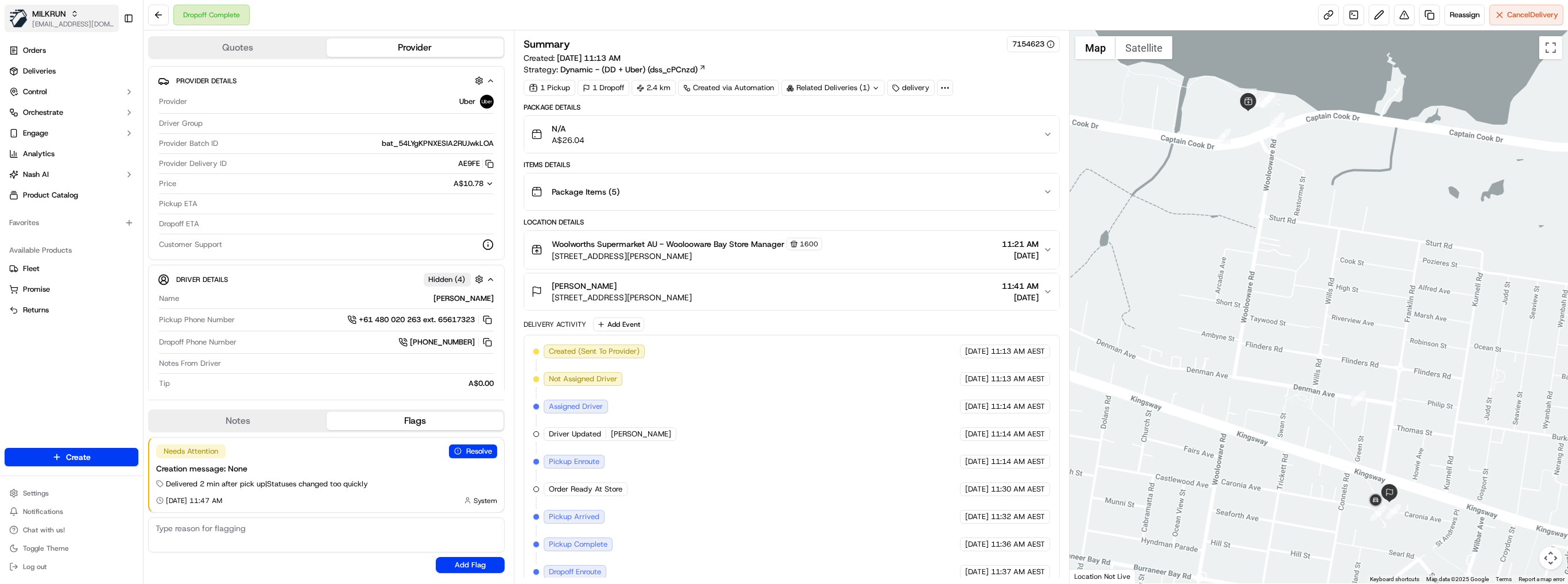
click at [56, 11] on span "MILKRUN" at bounding box center [49, 14] width 34 height 11
click at [353, 183] on div "A$10.78" at bounding box center [337, 184] width 313 height 11
click at [43, 152] on span "Analytics" at bounding box center [38, 154] width 31 height 11
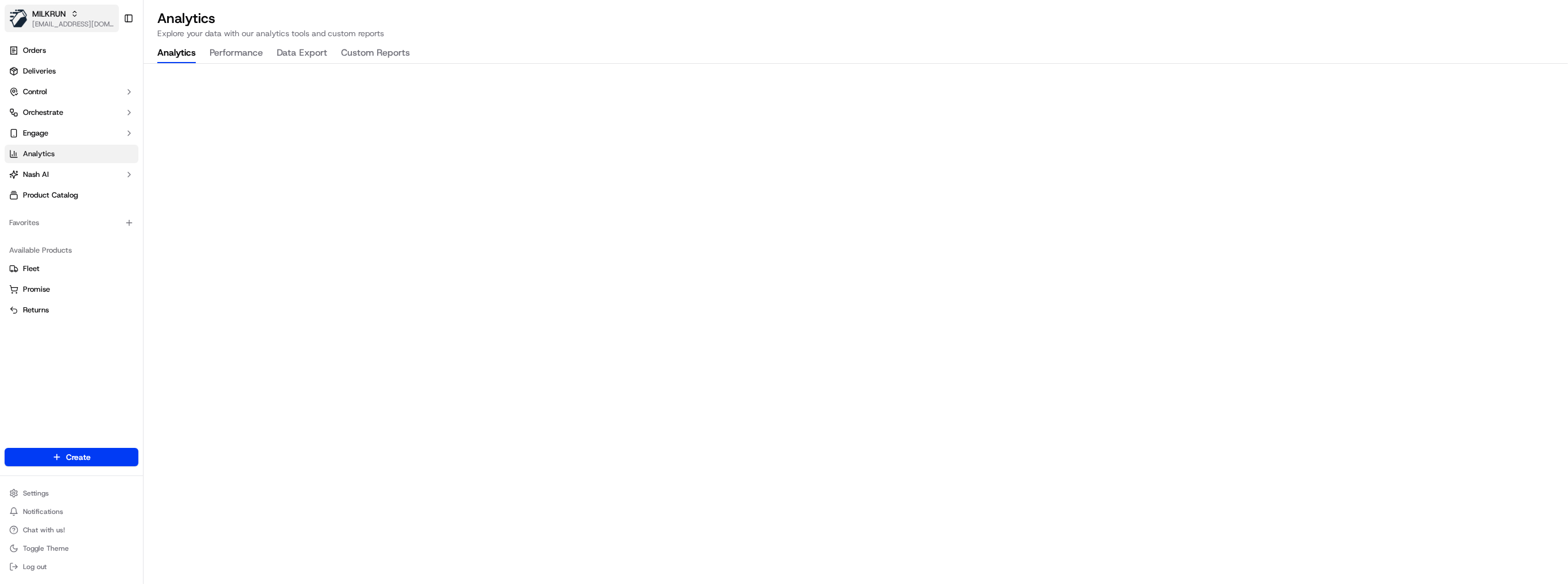
click at [60, 22] on span "[EMAIL_ADDRESS][DOMAIN_NAME]" at bounding box center [73, 24] width 82 height 9
drag, startPoint x: 183, startPoint y: 62, endPoint x: 196, endPoint y: 72, distance: 16.4
click at [183, 62] on div "HomeRun" at bounding box center [208, 59] width 167 height 23
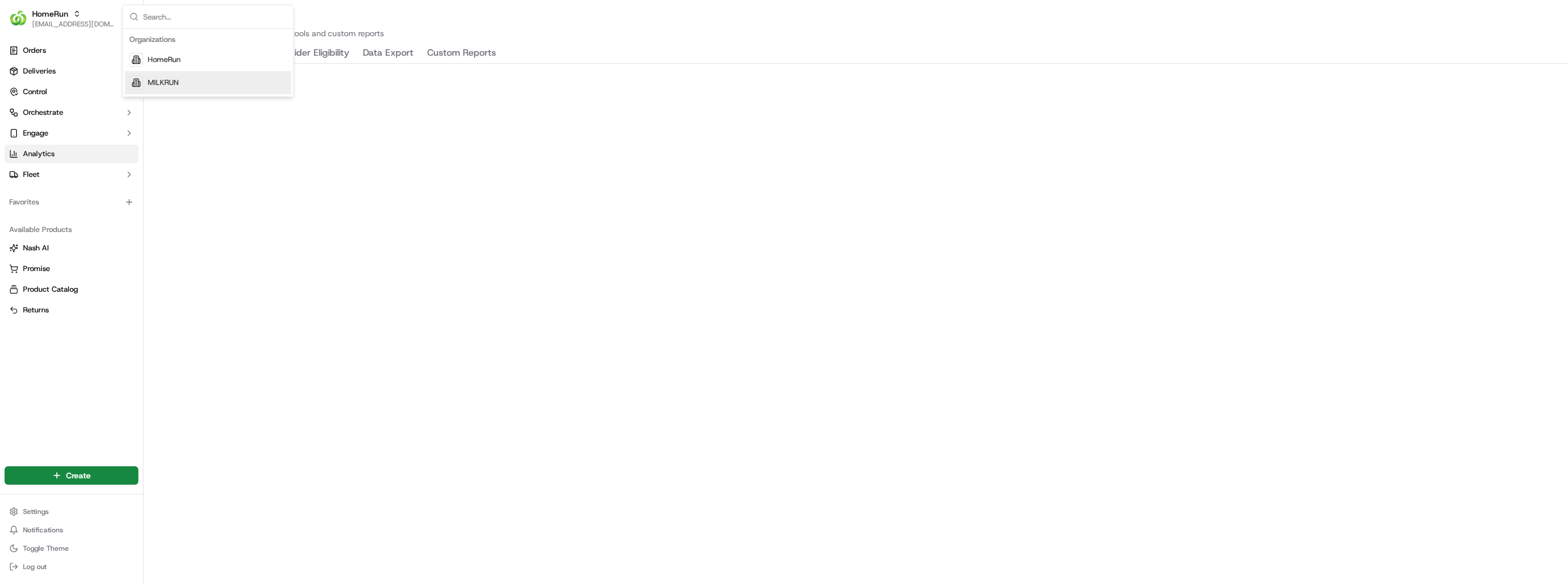
drag, startPoint x: 453, startPoint y: 22, endPoint x: 446, endPoint y: 20, distance: 7.3
click at [453, 22] on h2 "Analytics" at bounding box center [856, 18] width 1397 height 18
click at [43, 70] on span "Deliveries" at bounding box center [39, 72] width 33 height 11
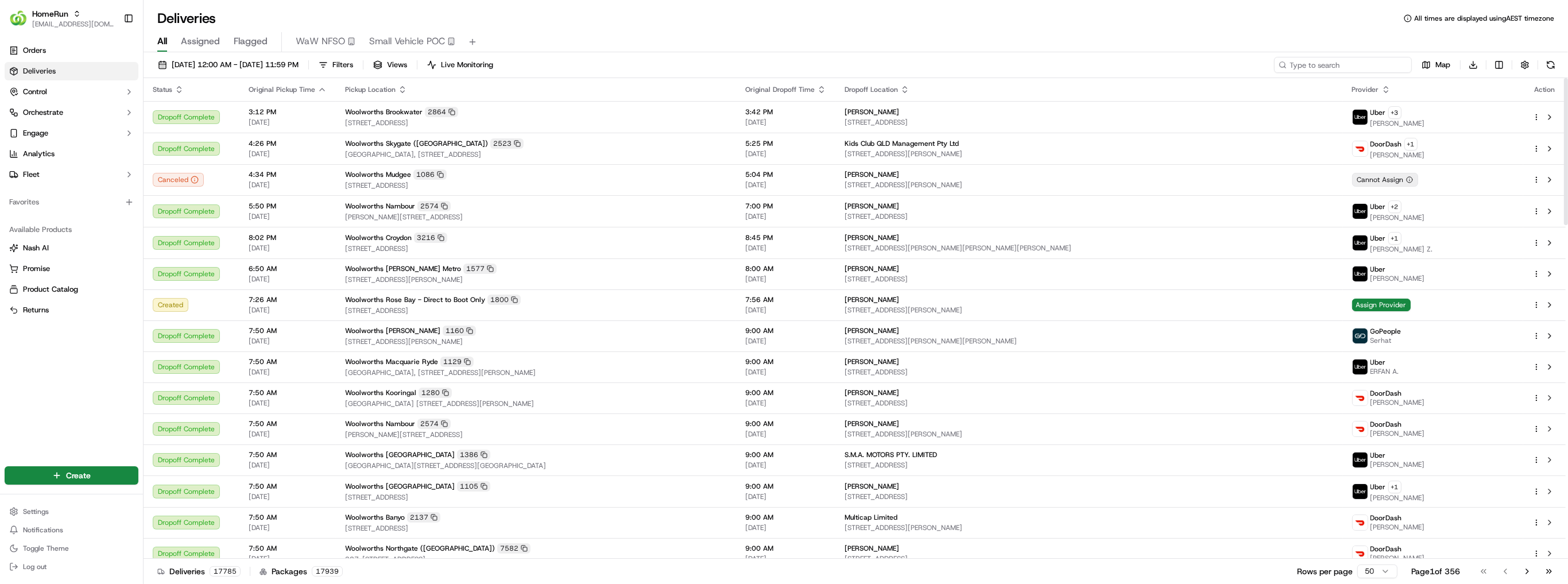
click at [1356, 65] on input at bounding box center [1342, 65] width 138 height 16
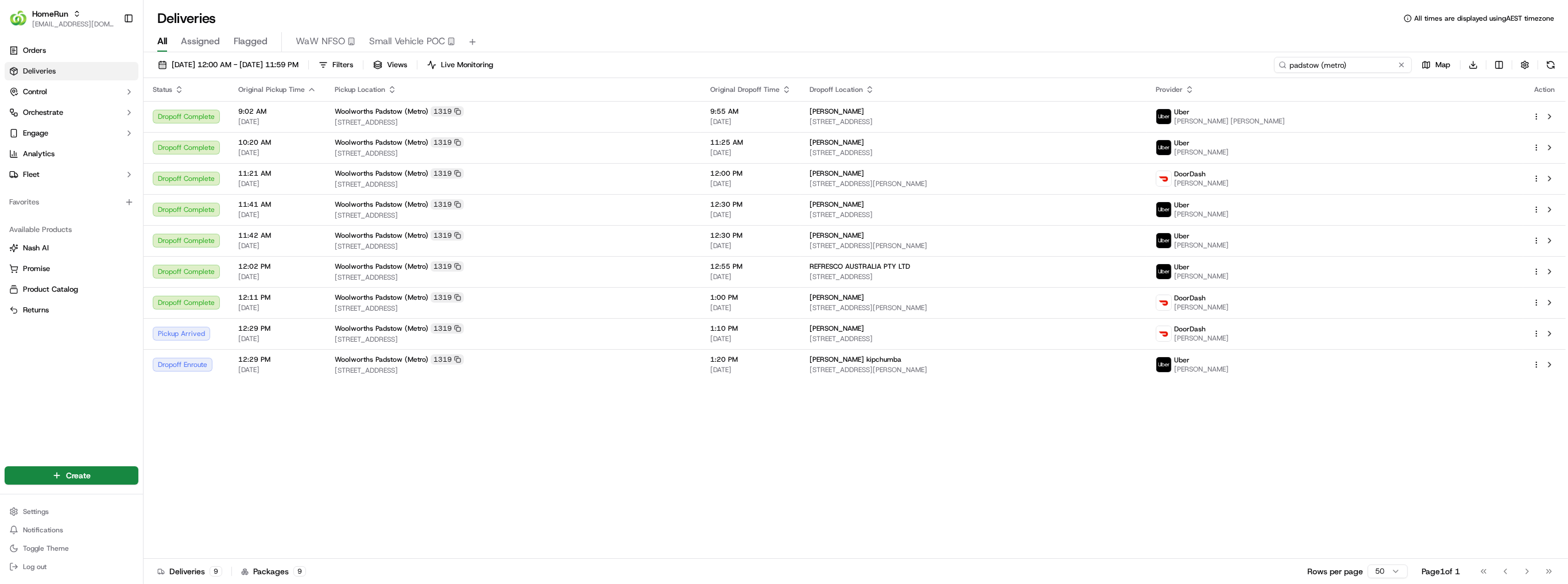
type input "padstow (metro)"
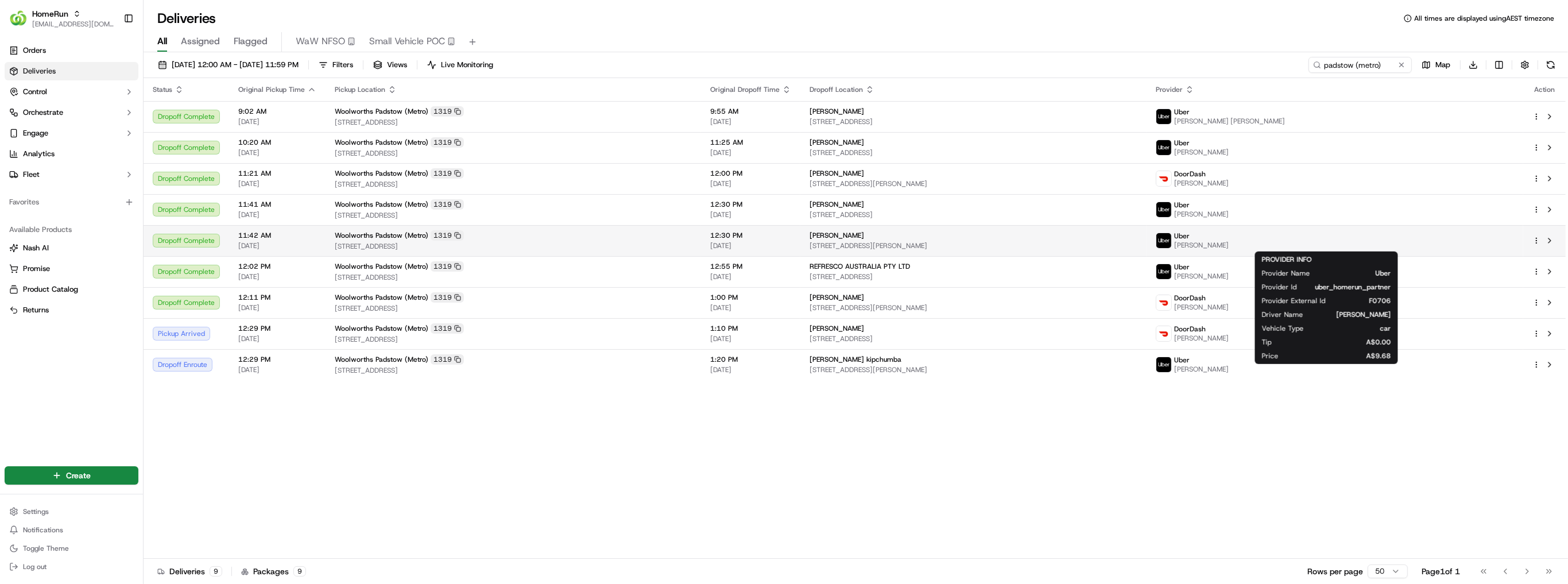
click at [1189, 238] on span "Uber" at bounding box center [1182, 236] width 15 height 9
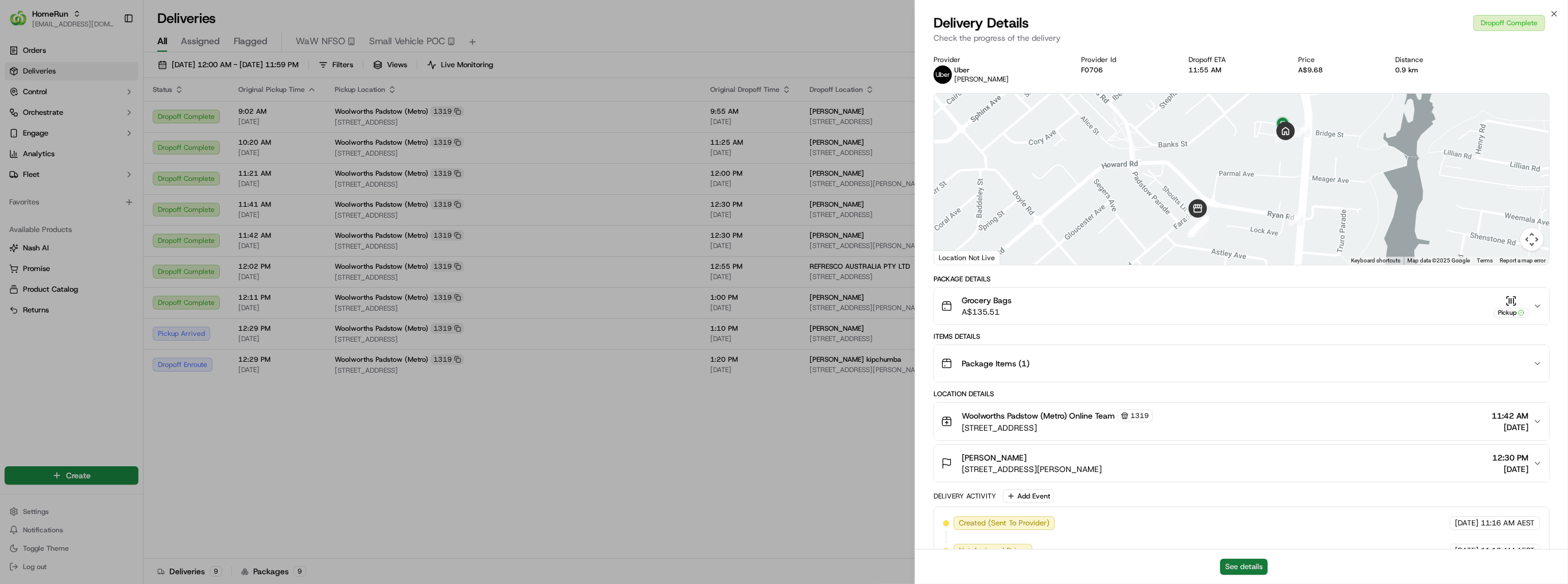
click at [1259, 566] on button "See details" at bounding box center [1243, 566] width 48 height 16
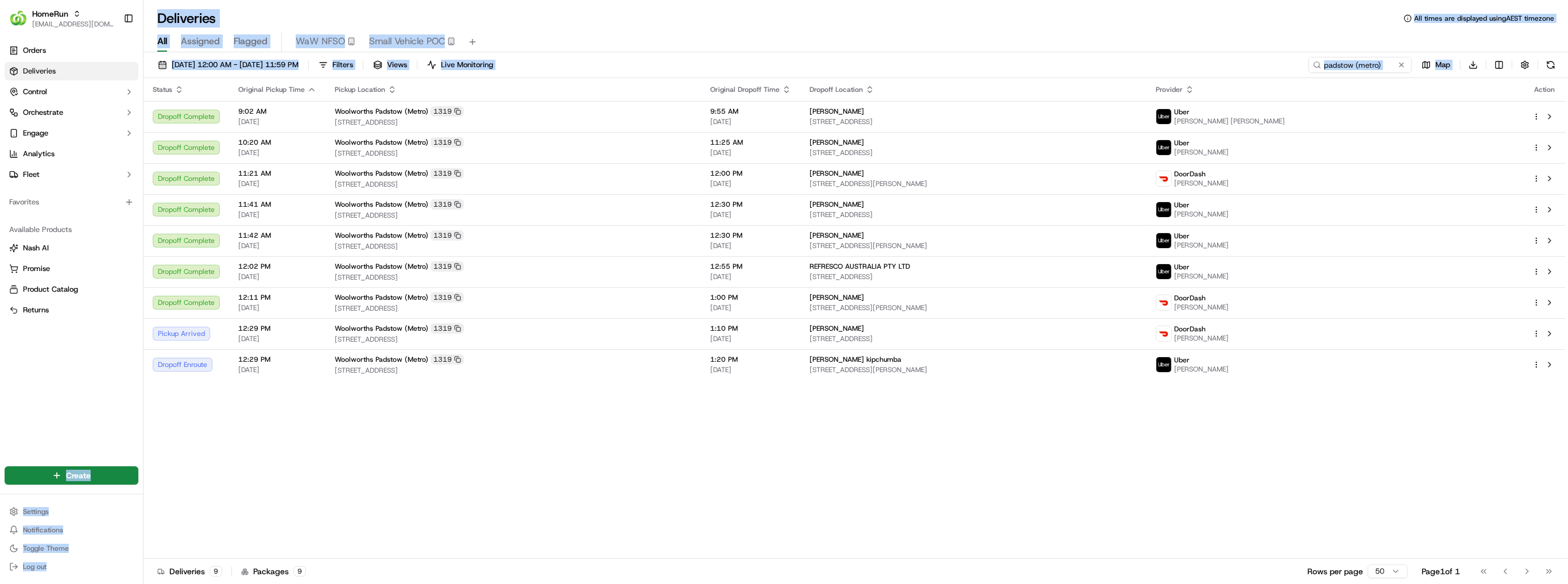
drag, startPoint x: 202, startPoint y: 462, endPoint x: 221, endPoint y: 493, distance: 36.4
click at [221, 493] on div "HomeRun nsvensson@woolworths.com.au Toggle Sidebar Orders Deliveries Control Or…" at bounding box center [784, 292] width 1568 height 584
click at [228, 499] on div "Status Original Pickup Time Pickup Location Original Dropoff Time Dropoff Locat…" at bounding box center [854, 319] width 1422 height 481
drag, startPoint x: 130, startPoint y: 467, endPoint x: 218, endPoint y: 521, distance: 103.2
click at [218, 522] on div "HomeRun nsvensson@woolworths.com.au Toggle Sidebar Orders Deliveries Control Or…" at bounding box center [784, 292] width 1568 height 584
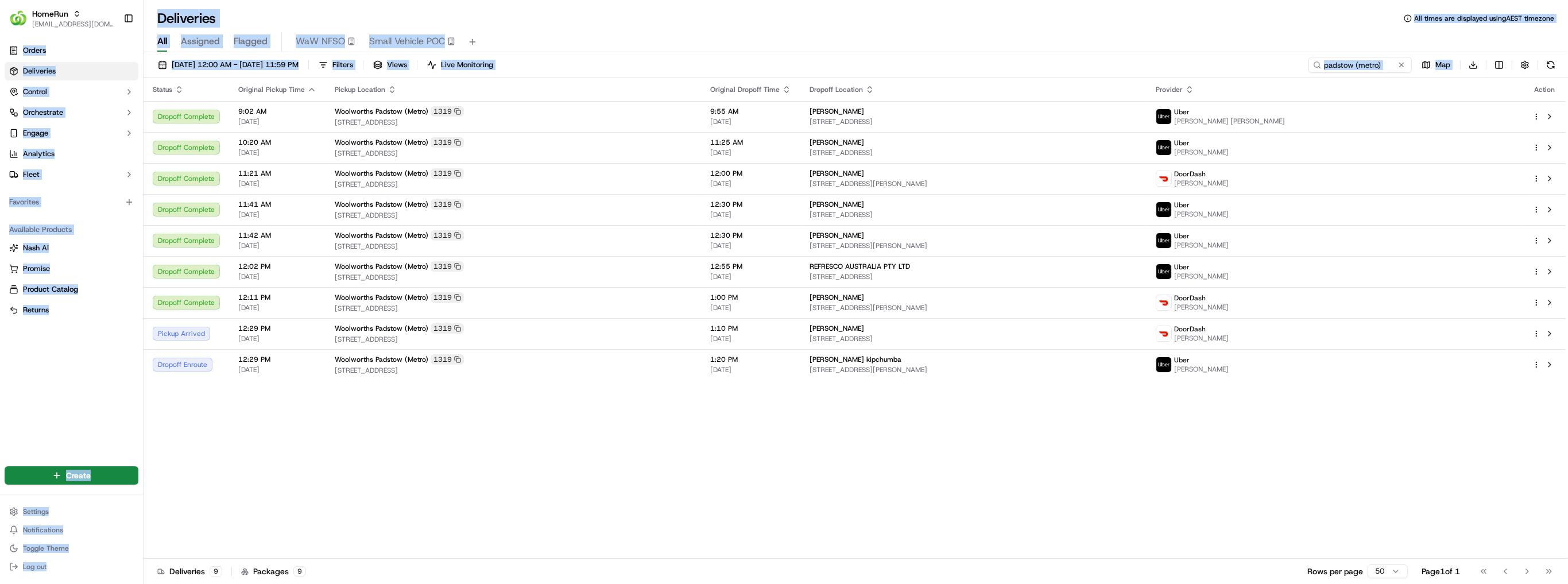
click at [218, 521] on div "Status Original Pickup Time Pickup Location Original Dropoff Time Dropoff Locat…" at bounding box center [854, 319] width 1422 height 481
drag, startPoint x: 49, startPoint y: 434, endPoint x: 26, endPoint y: 410, distance: 33.2
click at [26, 410] on div "HomeRun nsvensson@woolworths.com.au Toggle Sidebar Orders Deliveries Control Or…" at bounding box center [784, 292] width 1568 height 584
click at [267, 427] on div "Status Original Pickup Time Pickup Location Original Dropoff Time Dropoff Locat…" at bounding box center [854, 319] width 1422 height 481
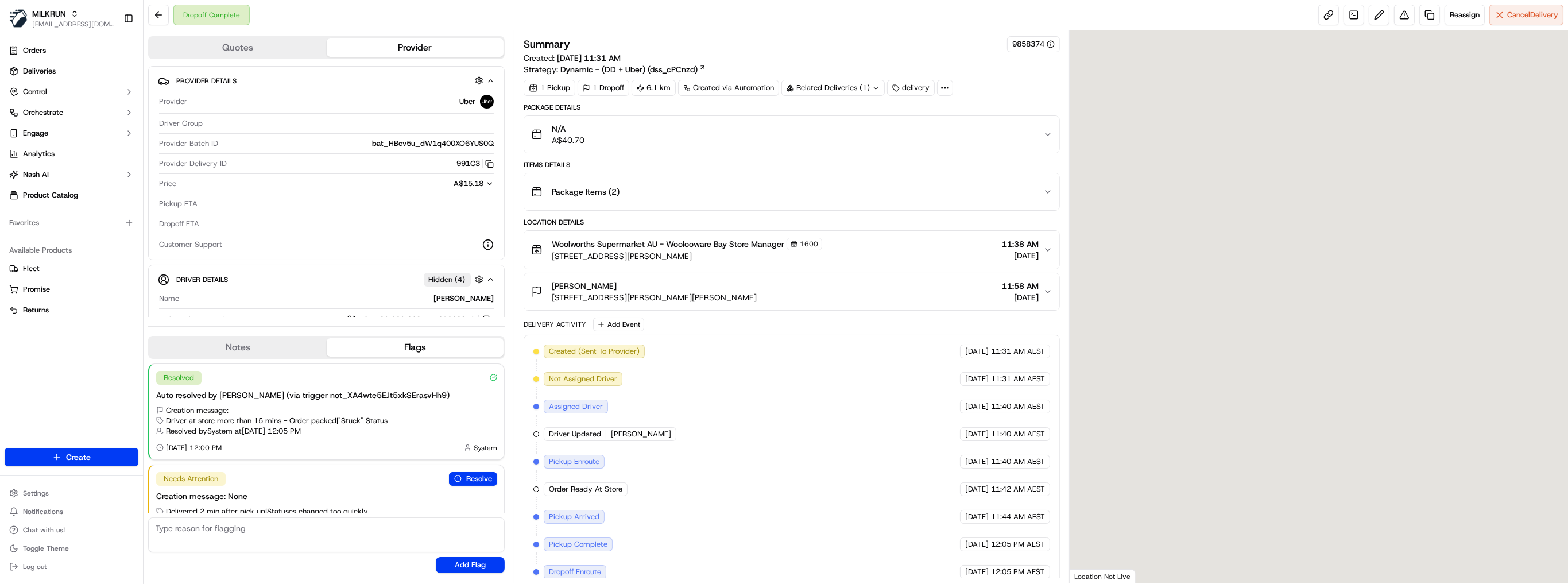
scroll to position [25, 0]
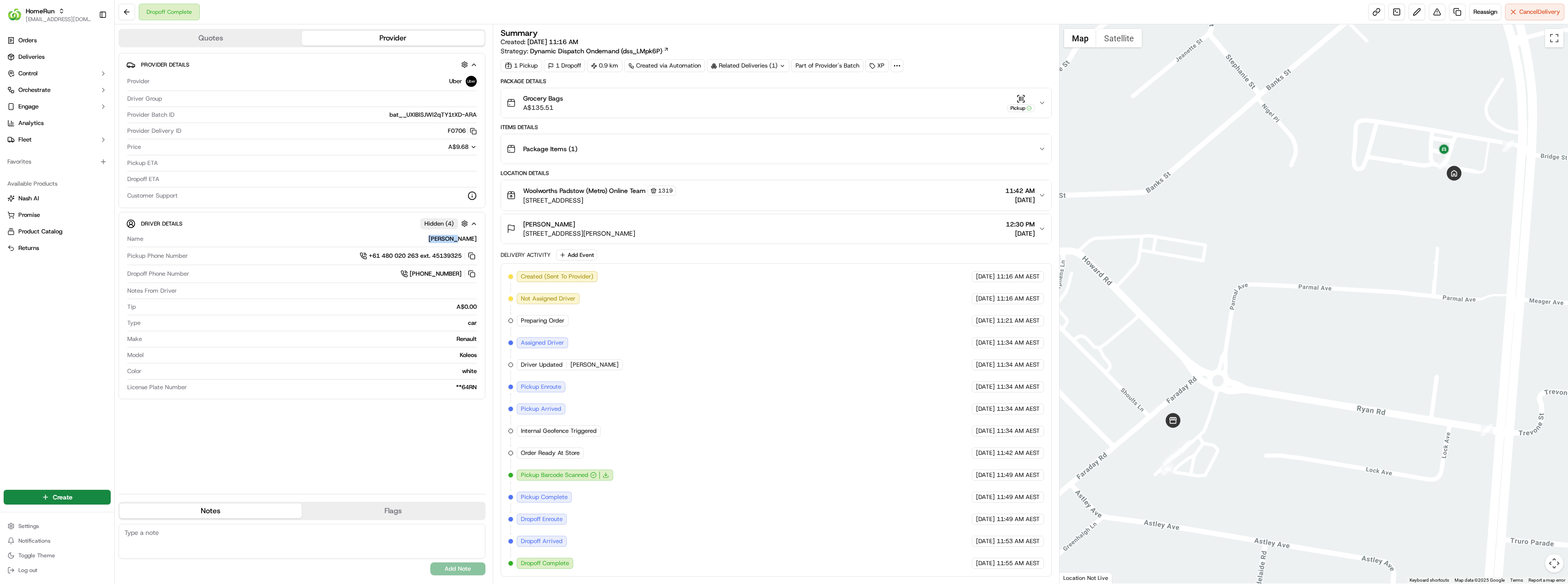
drag, startPoint x: 446, startPoint y: 239, endPoint x: 484, endPoint y: 238, distance: 38.0
click at [481, 239] on div "Driver Details Hidden ( 4 ) Name [PERSON_NAME] Pickup Phone Number +61 480 020 …" at bounding box center [302, 306] width 367 height 188
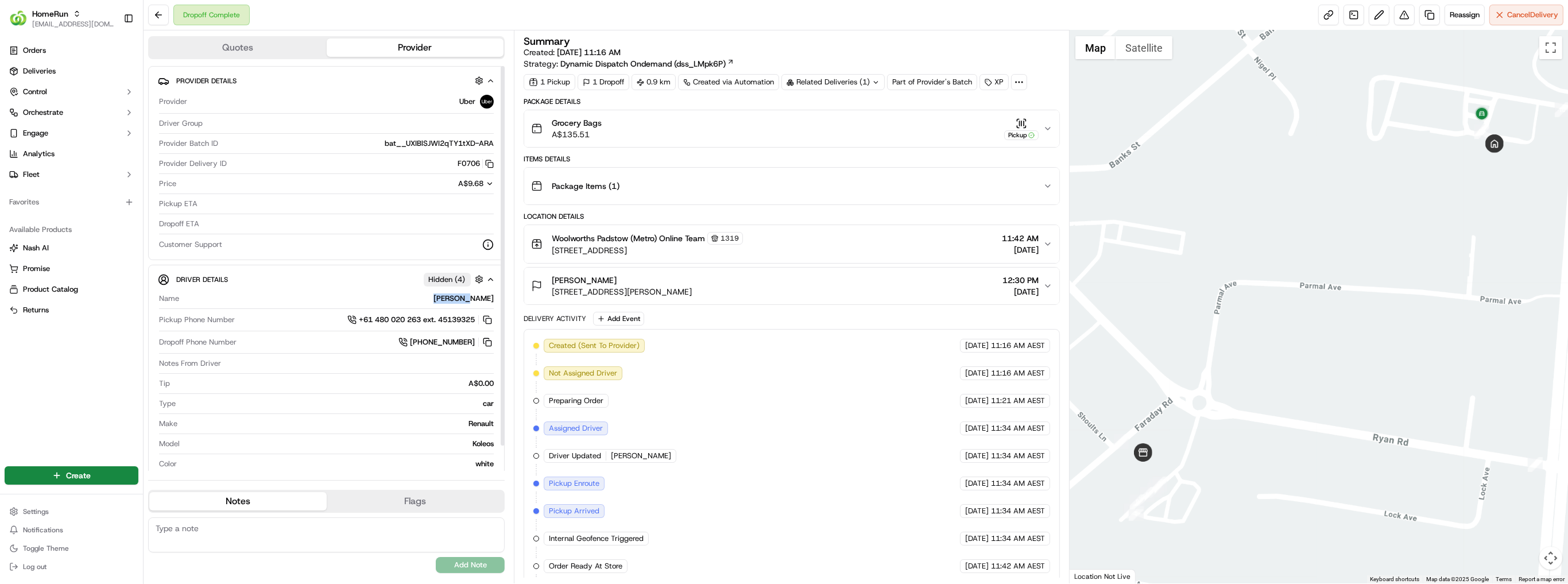
click at [472, 298] on div "[PERSON_NAME]" at bounding box center [338, 299] width 310 height 11
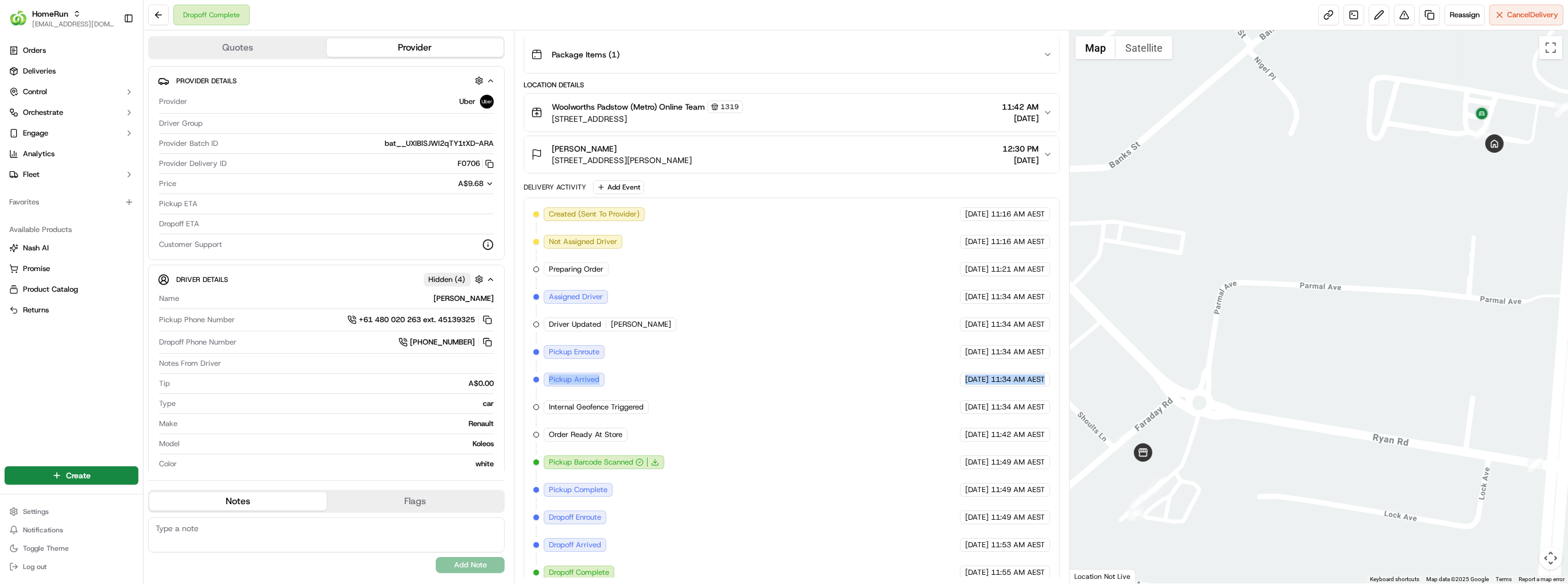
drag, startPoint x: 916, startPoint y: 363, endPoint x: 1047, endPoint y: 371, distance: 131.2
click at [1045, 372] on div "Created (Sent To Provider) Uber [DATE] 11:16 AM AEST Not Assigned Driver Uber […" at bounding box center [791, 393] width 517 height 372
click at [450, 150] on div "Provider Batch ID bat__UXIBlSJWI2qTY1tXD-ARA" at bounding box center [326, 146] width 335 height 15
click at [446, 145] on span "bat__UXIBlSJWI2qTY1tXD-ARA" at bounding box center [439, 144] width 109 height 11
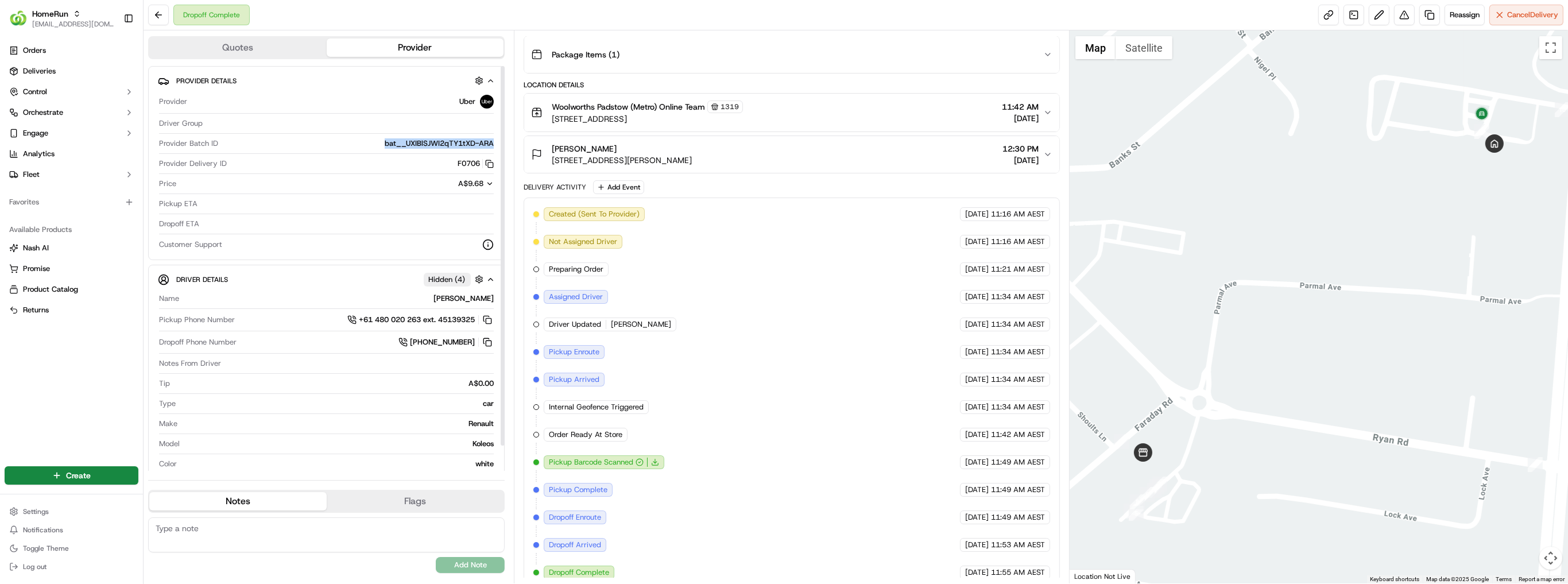
click at [446, 145] on span "bat__UXIBlSJWI2qTY1tXD-ARA" at bounding box center [439, 144] width 109 height 11
copy span "bat__UXIBlSJWI2qTY1tXD-ARA"
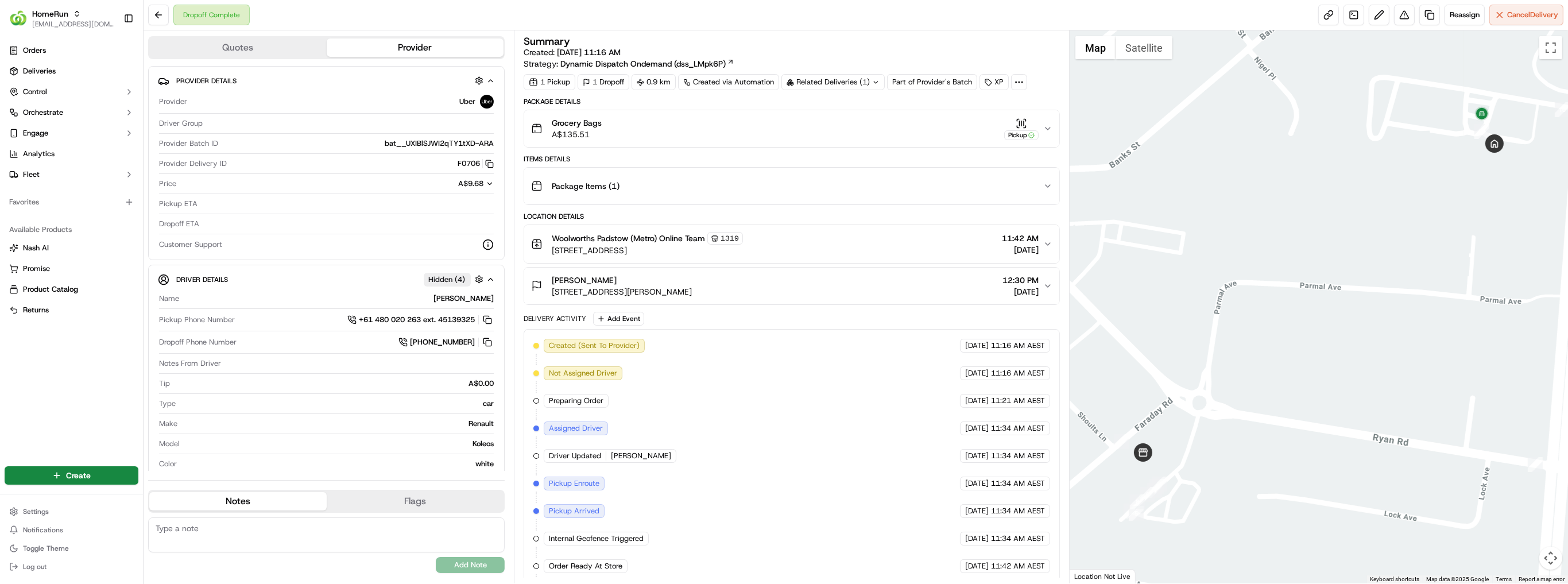
click at [819, 78] on div "Related Deliveries (1)" at bounding box center [833, 81] width 103 height 16
click at [825, 75] on div "Related Deliveries (1)" at bounding box center [833, 81] width 103 height 16
click at [927, 85] on div "1 Pickup 1 Dropoff 0.9 km Created via Automation Related Deliveries (1) Part of…" at bounding box center [791, 81] width 536 height 16
drag, startPoint x: 950, startPoint y: 83, endPoint x: 911, endPoint y: 81, distance: 39.1
click at [911, 81] on div "1 Pickup 1 Dropoff 0.9 km Created via Automation Related Deliveries (1) Part of…" at bounding box center [791, 81] width 536 height 16
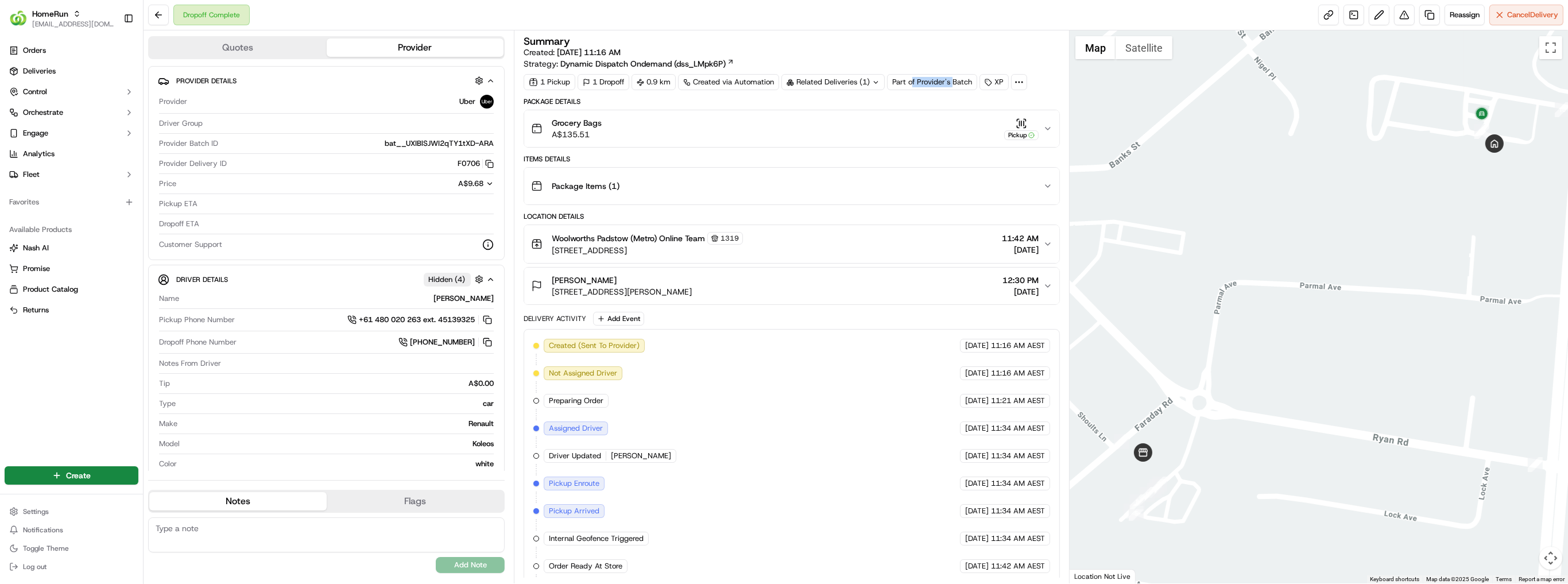
click at [915, 81] on div "1 Pickup 1 Dropoff 0.9 km Created via Automation Related Deliveries (1) Part of…" at bounding box center [791, 81] width 536 height 16
click at [956, 83] on div "1 Pickup 1 Dropoff 0.9 km Created via Automation Related Deliveries (1) Part of…" at bounding box center [791, 81] width 536 height 16
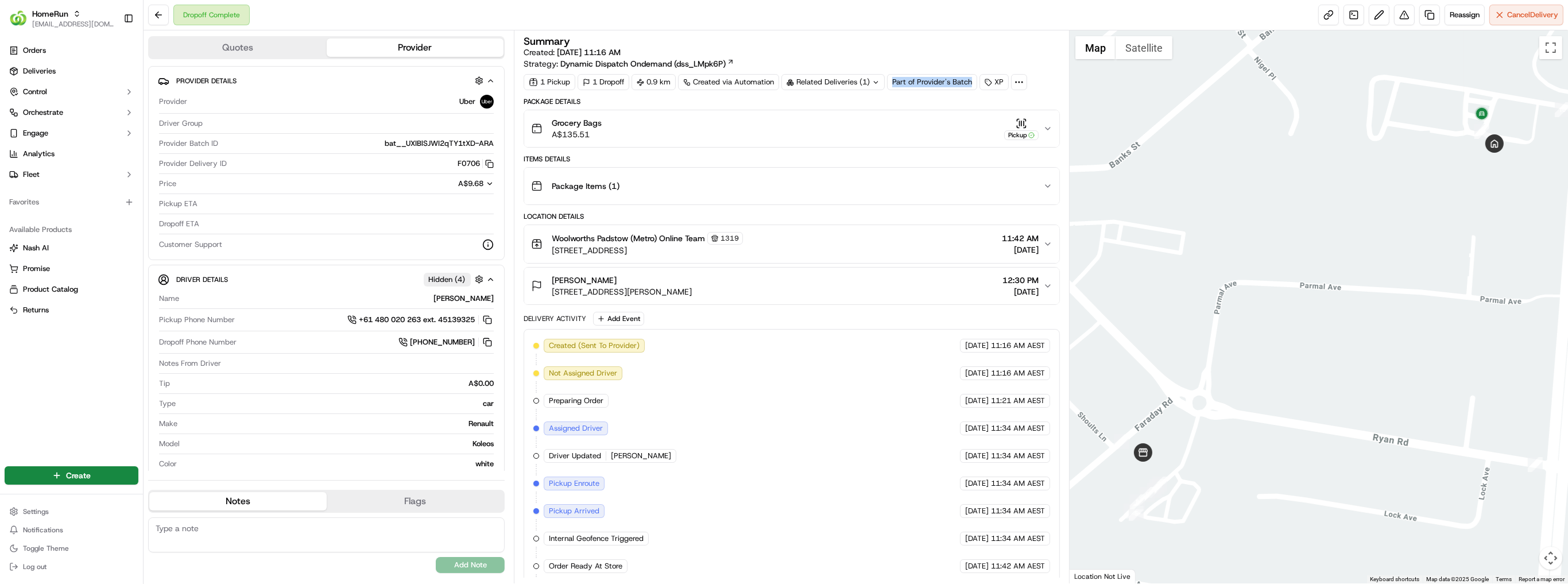
click at [956, 83] on div "1 Pickup 1 Dropoff 0.9 km Created via Automation Related Deliveries (1) Part of…" at bounding box center [791, 81] width 536 height 16
click at [1014, 81] on icon at bounding box center [1019, 82] width 11 height 11
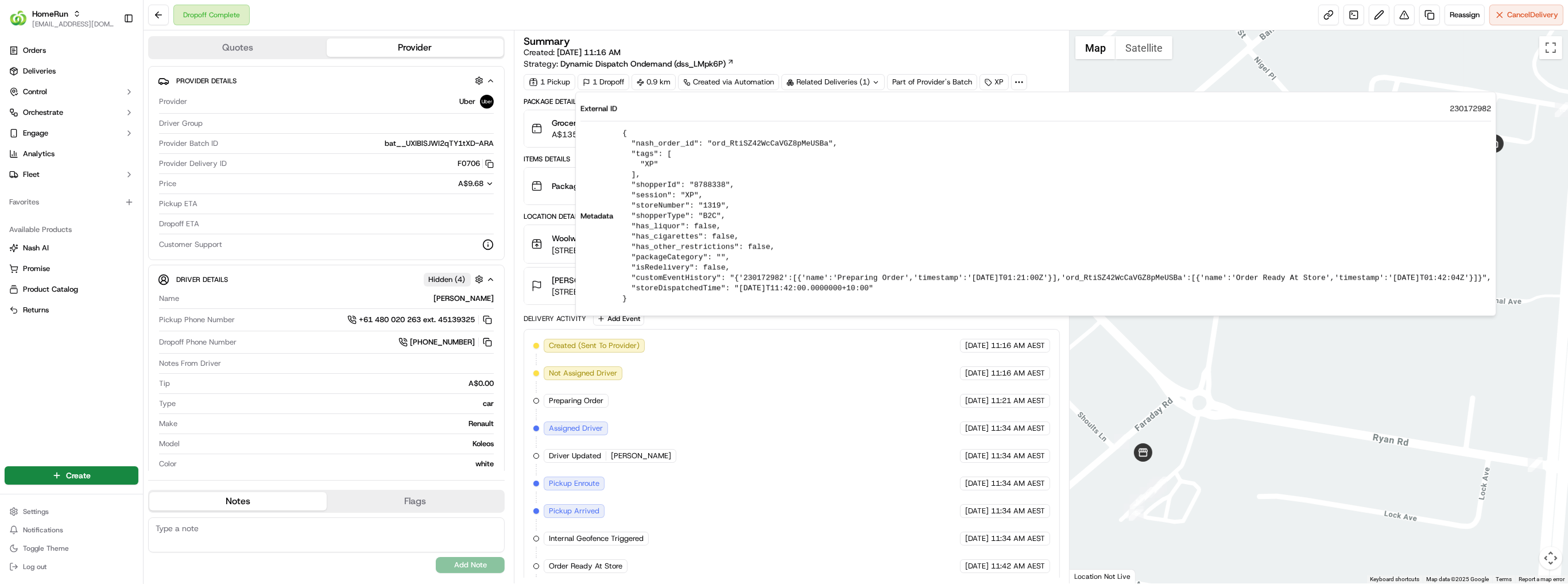
drag, startPoint x: 669, startPoint y: 233, endPoint x: 878, endPoint y: 285, distance: 215.4
click at [878, 285] on pre "{ "nash_order_id": "ord_RtiSZ42WcCaVGZ8pMeUSBa", "tags": [ "XP" ], "shopperId":…" at bounding box center [1057, 215] width 869 height 176
drag, startPoint x: 878, startPoint y: 285, endPoint x: 622, endPoint y: 190, distance: 273.1
click at [622, 190] on pre "{ "nash_order_id": "ord_RtiSZ42WcCaVGZ8pMeUSBa", "tags": [ "XP" ], "shopperId":…" at bounding box center [1057, 215] width 869 height 176
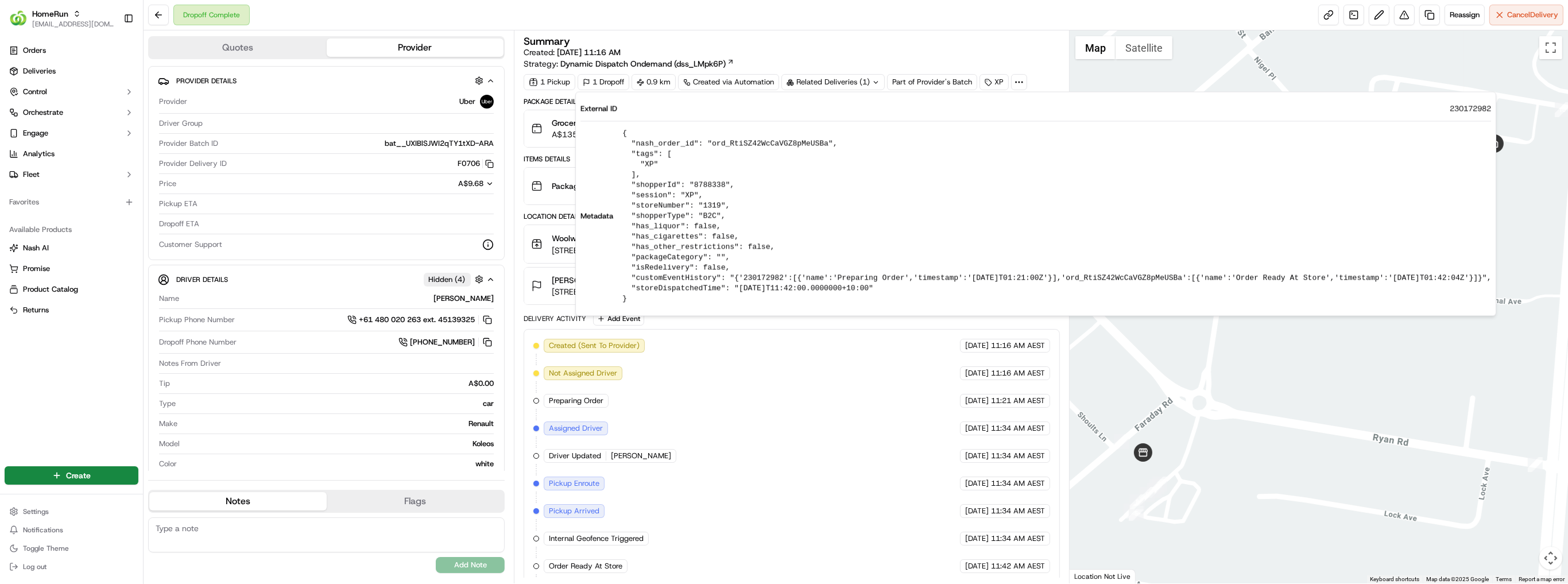
click at [787, 333] on div "Created (Sent To Provider) Uber [DATE] 11:16 AM AEST Not Assigned Driver Uber […" at bounding box center [791, 525] width 536 height 392
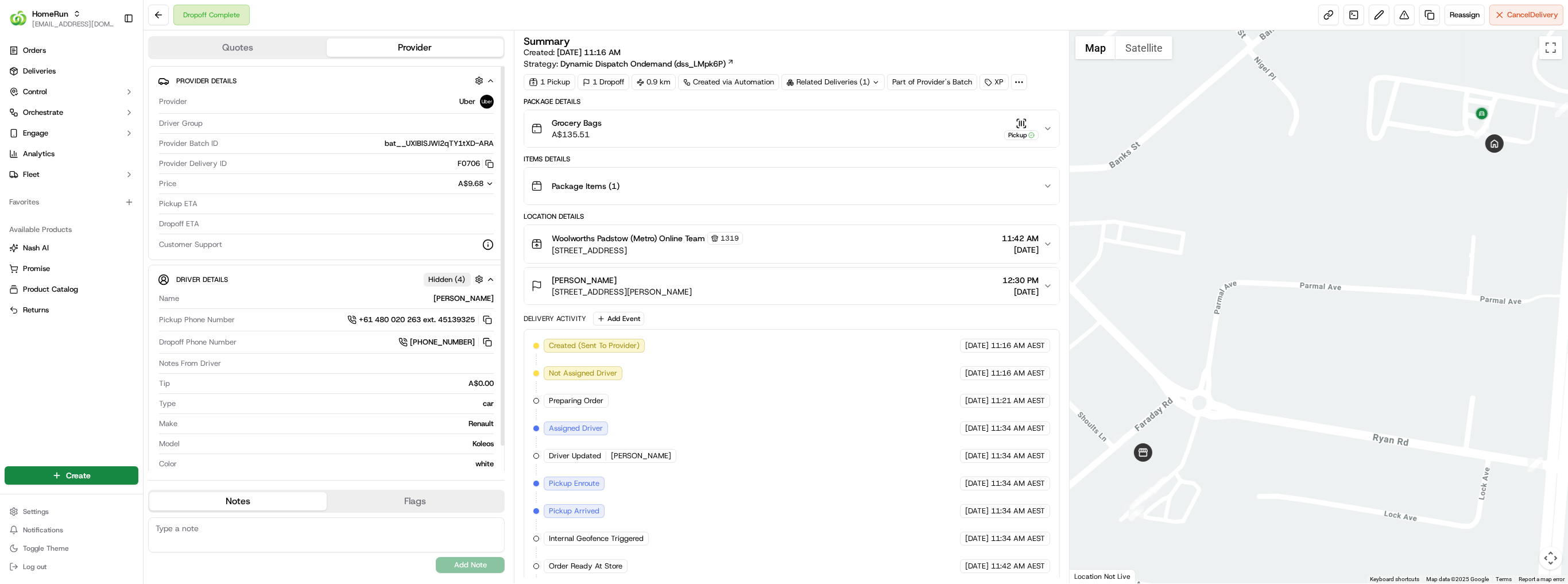
click at [396, 144] on span "bat__UXIBlSJWI2qTY1tXD-ARA" at bounding box center [439, 144] width 109 height 11
click at [161, 15] on button at bounding box center [158, 14] width 21 height 21
